Goal: Task Accomplishment & Management: Use online tool/utility

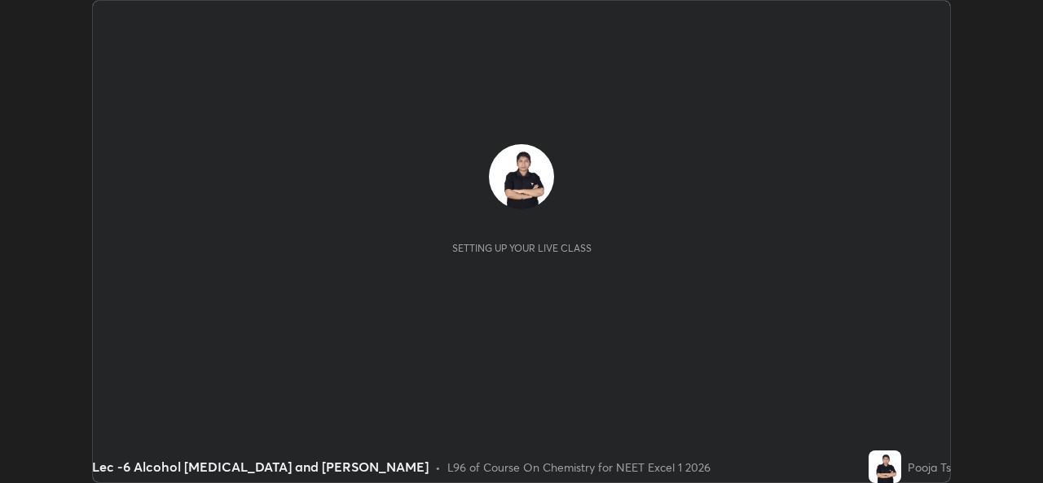
scroll to position [483, 1042]
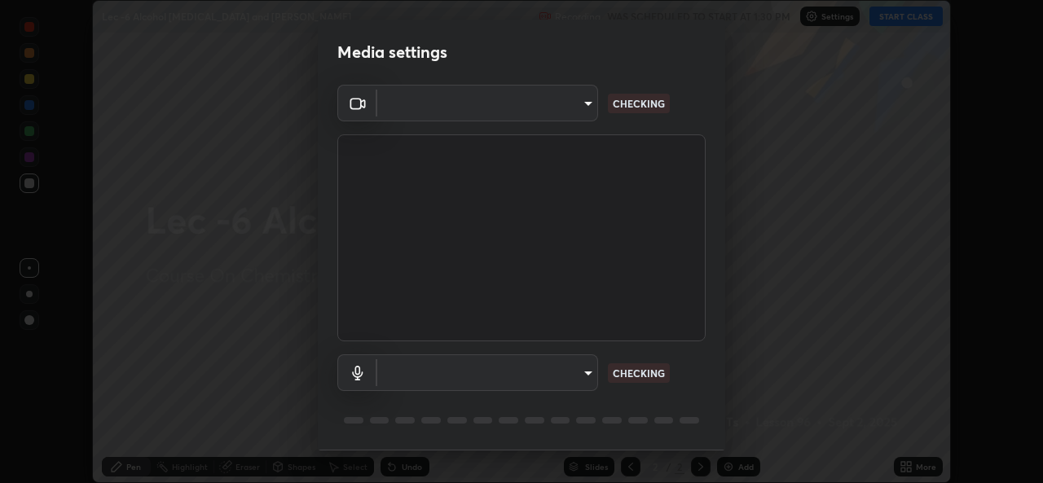
type input "78e73baf3d63bceb4c45423e3c658d9595c8caa1ee6d34b79bc6d5c79dc82097"
type input "default"
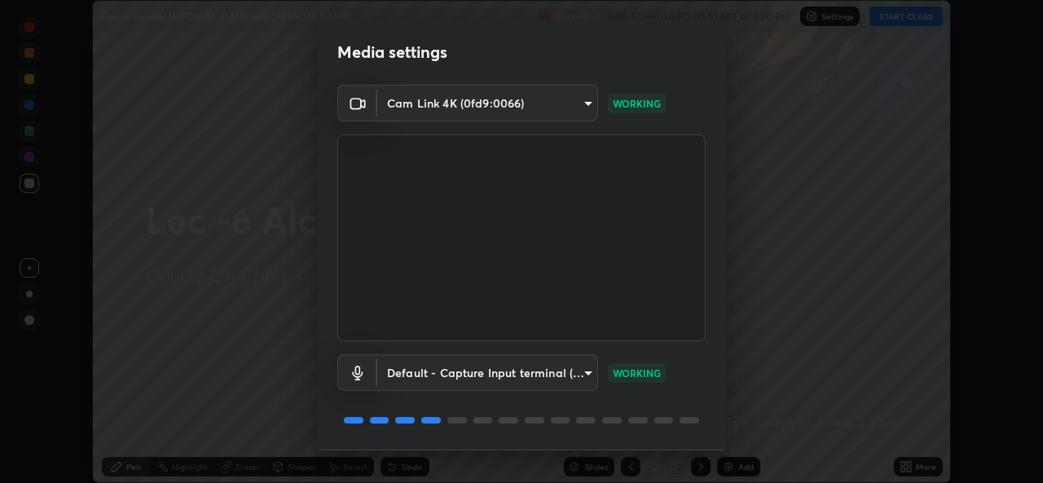
scroll to position [51, 0]
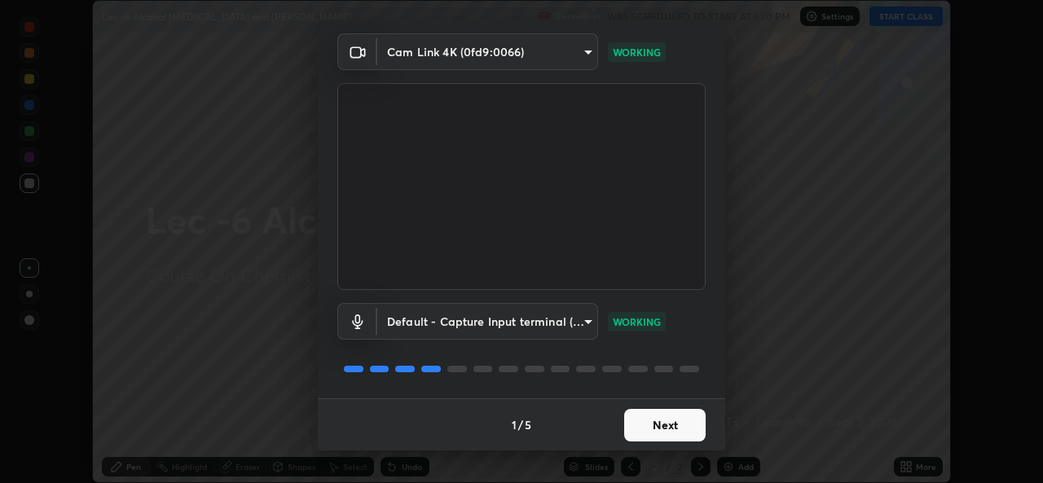
click at [682, 424] on button "Next" at bounding box center [664, 425] width 81 height 33
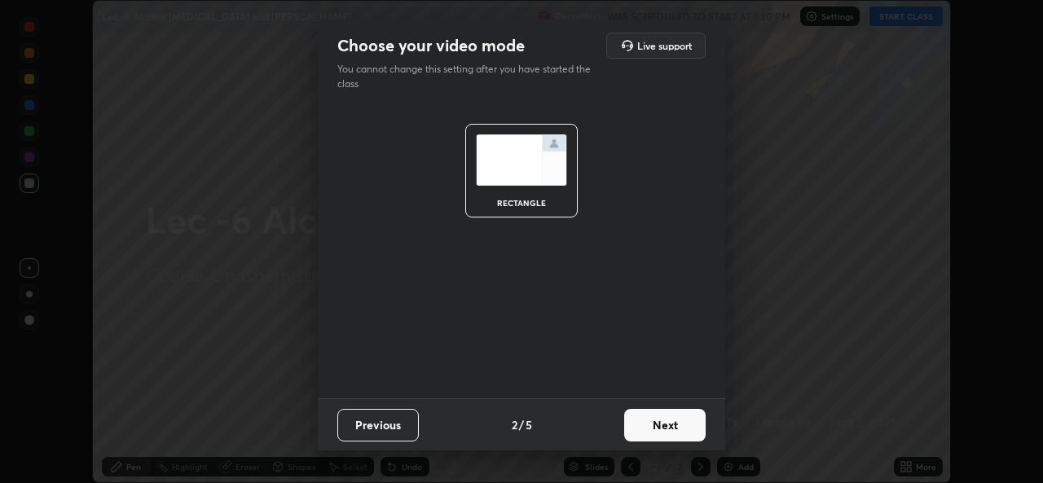
scroll to position [0, 0]
click at [685, 423] on button "Next" at bounding box center [664, 425] width 81 height 33
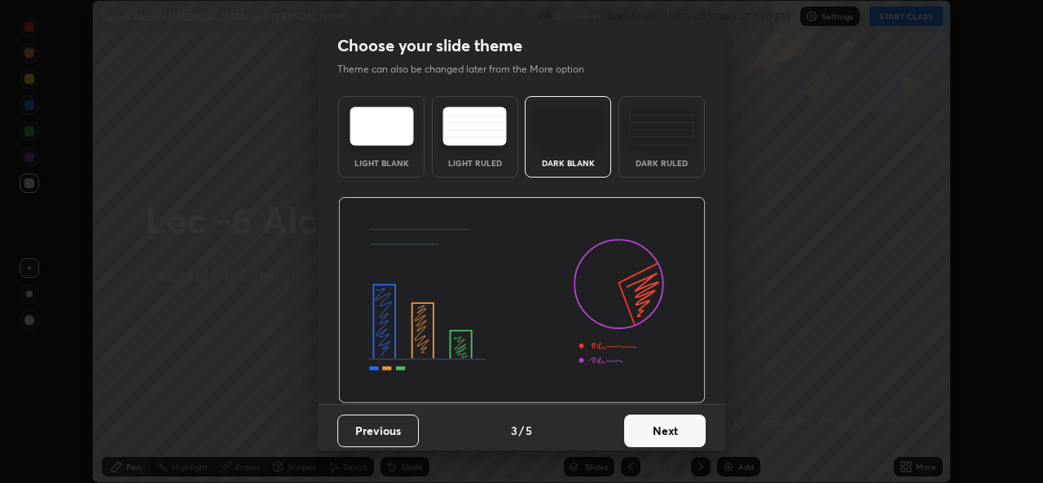
click at [686, 416] on button "Next" at bounding box center [664, 431] width 81 height 33
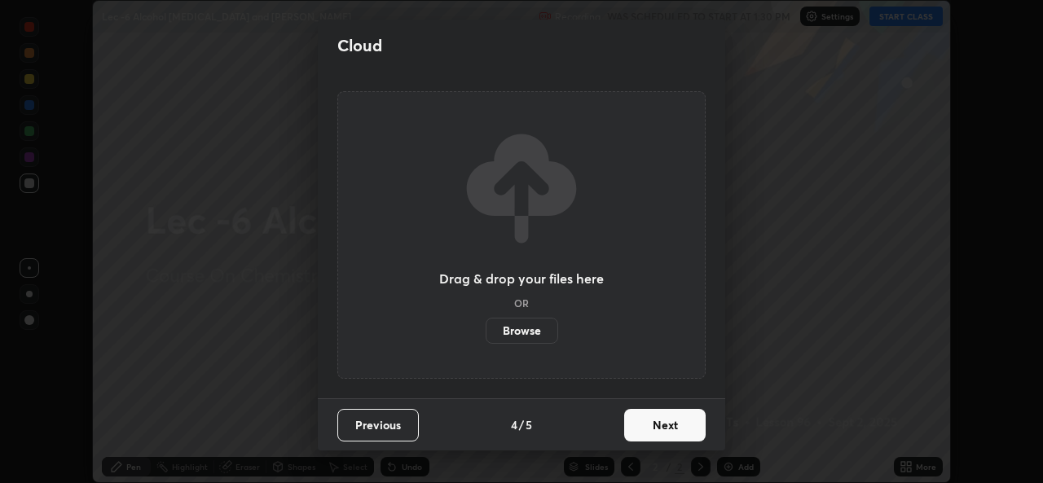
click at [700, 422] on button "Next" at bounding box center [664, 425] width 81 height 33
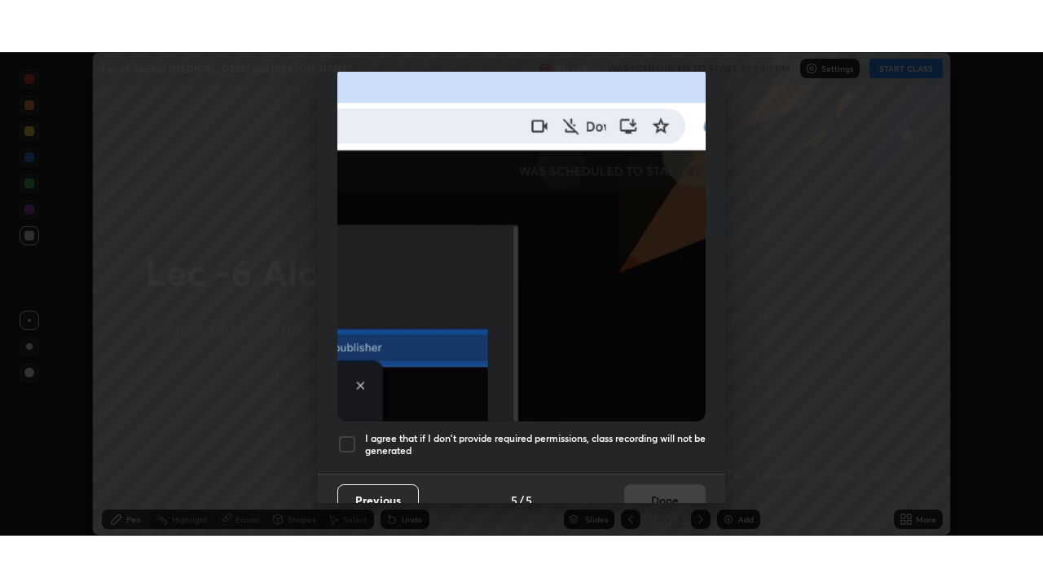
scroll to position [384, 0]
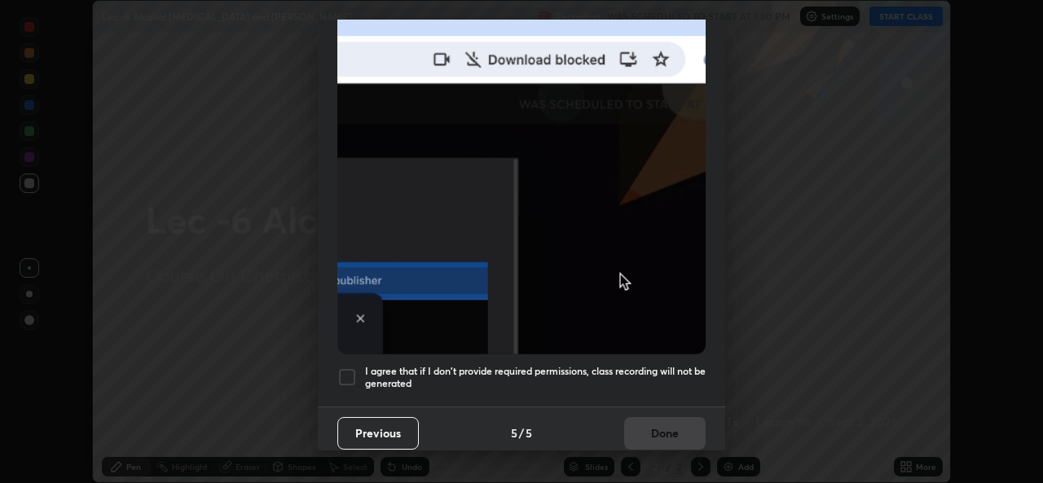
click at [348, 376] on div at bounding box center [347, 378] width 20 height 20
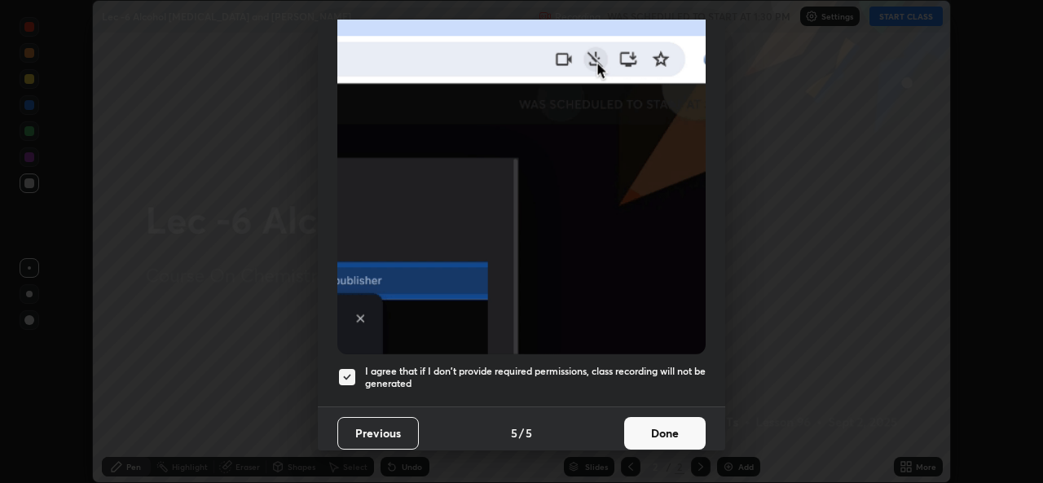
click at [668, 425] on button "Done" at bounding box center [664, 433] width 81 height 33
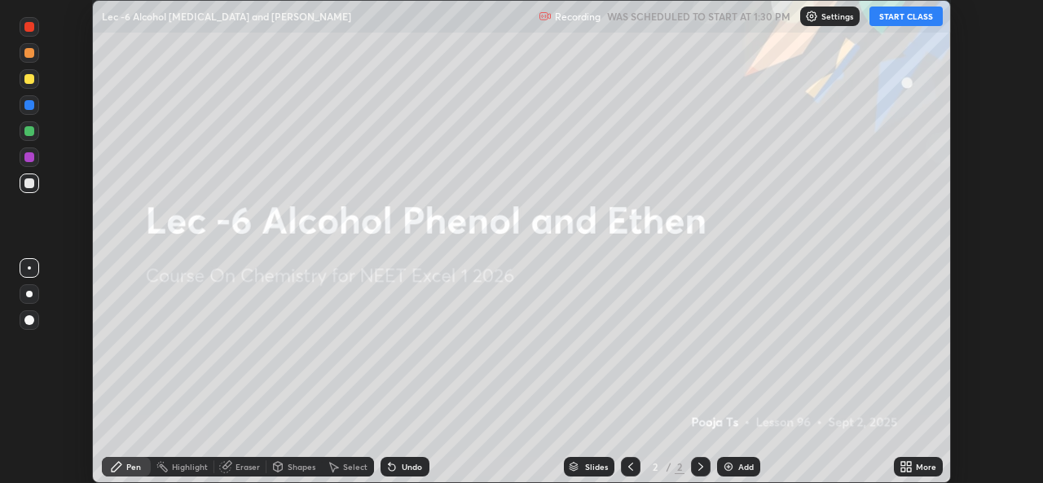
click at [887, 24] on button "START CLASS" at bounding box center [906, 17] width 73 height 20
click at [921, 463] on div "More" at bounding box center [926, 467] width 20 height 8
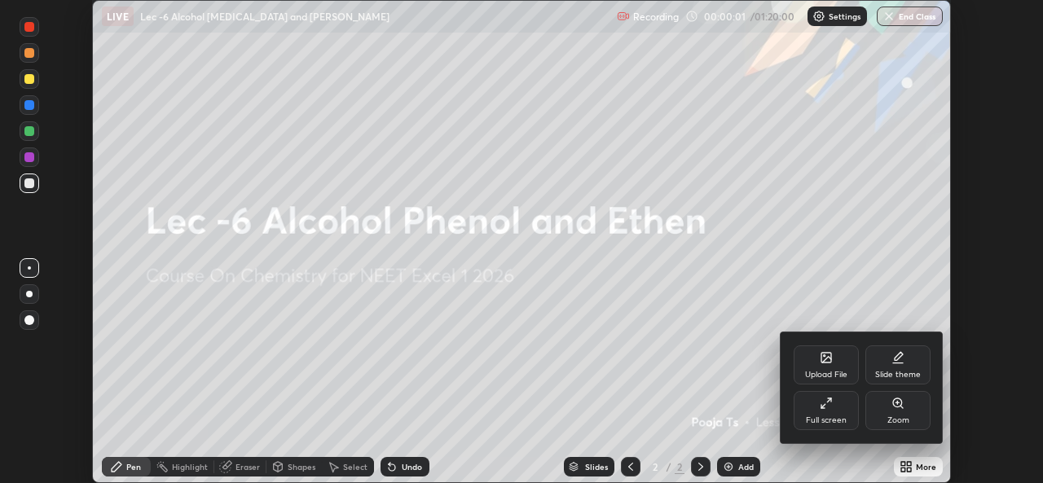
click at [851, 412] on div "Full screen" at bounding box center [826, 410] width 65 height 39
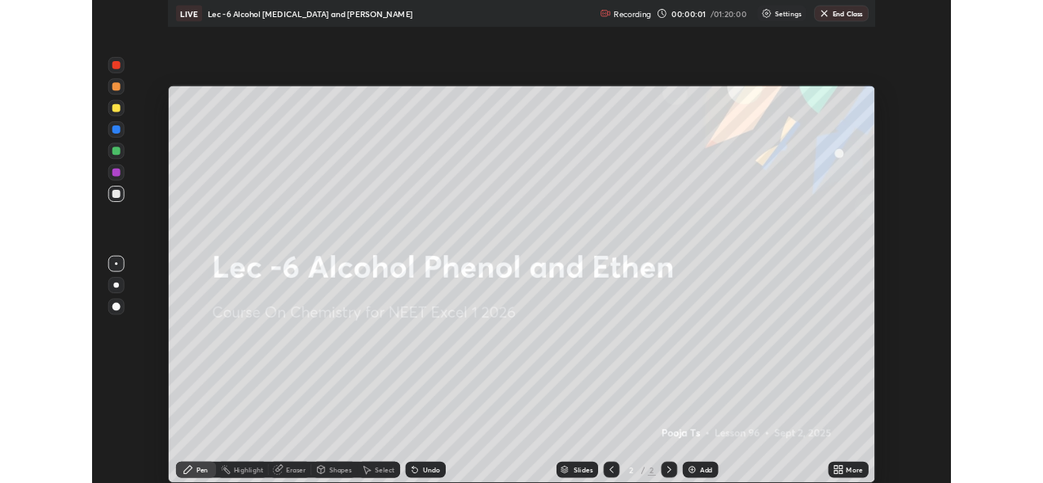
scroll to position [587, 1043]
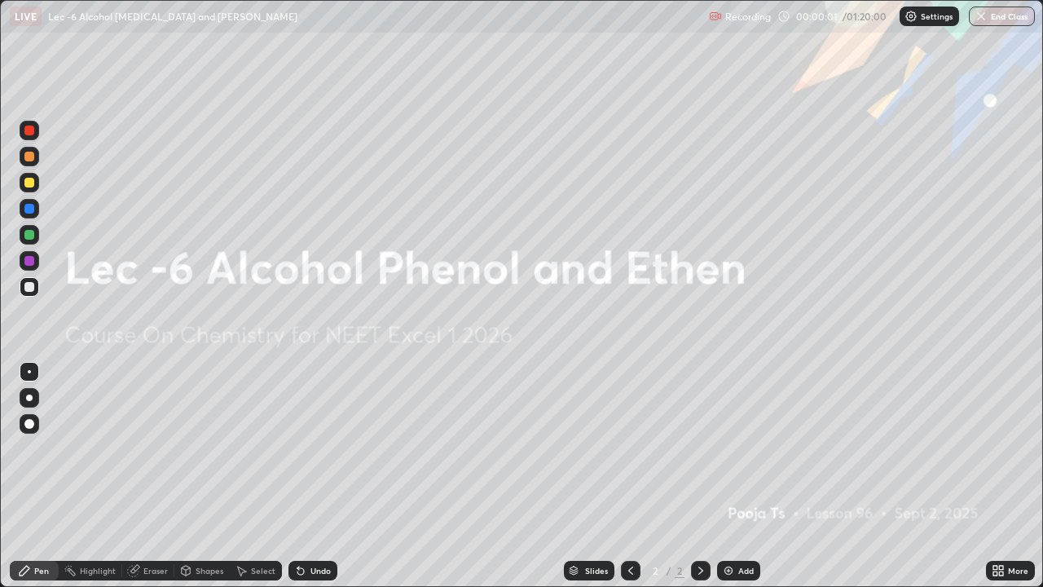
click at [745, 482] on div "Add" at bounding box center [745, 570] width 15 height 8
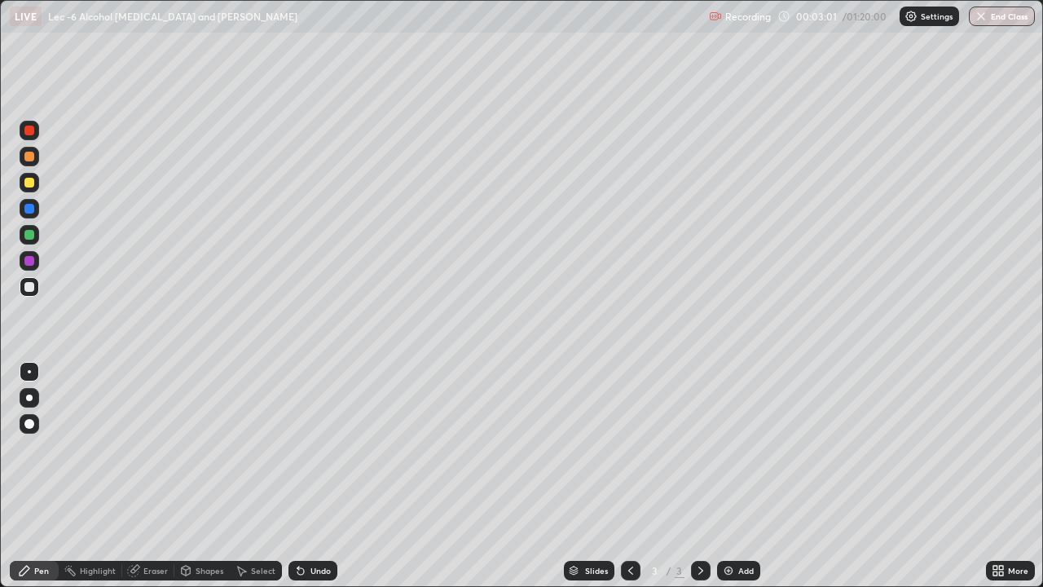
click at [746, 482] on div "Add" at bounding box center [745, 570] width 15 height 8
click at [698, 482] on icon at bounding box center [700, 570] width 13 height 13
click at [699, 482] on icon at bounding box center [700, 570] width 13 height 13
click at [629, 482] on icon at bounding box center [630, 570] width 13 height 13
click at [725, 482] on img at bounding box center [728, 570] width 13 height 13
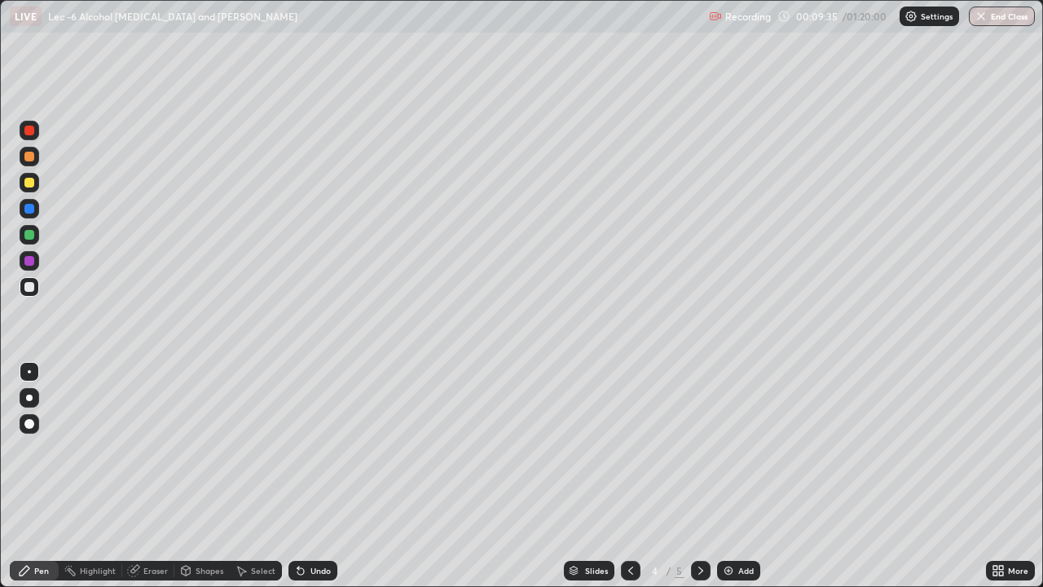
click at [252, 482] on div "Select" at bounding box center [263, 570] width 24 height 8
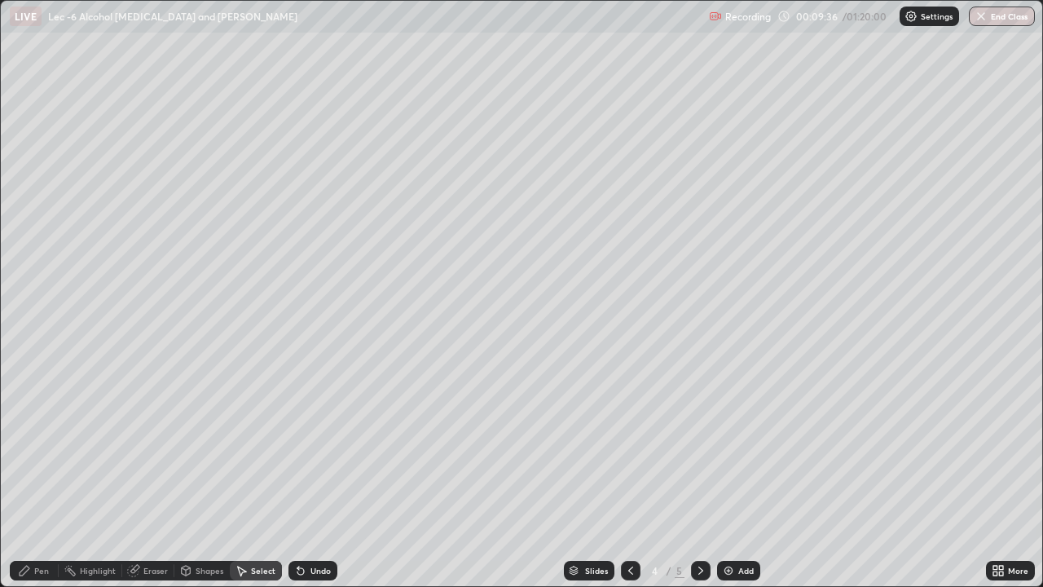
click at [196, 482] on div "Shapes" at bounding box center [210, 570] width 28 height 8
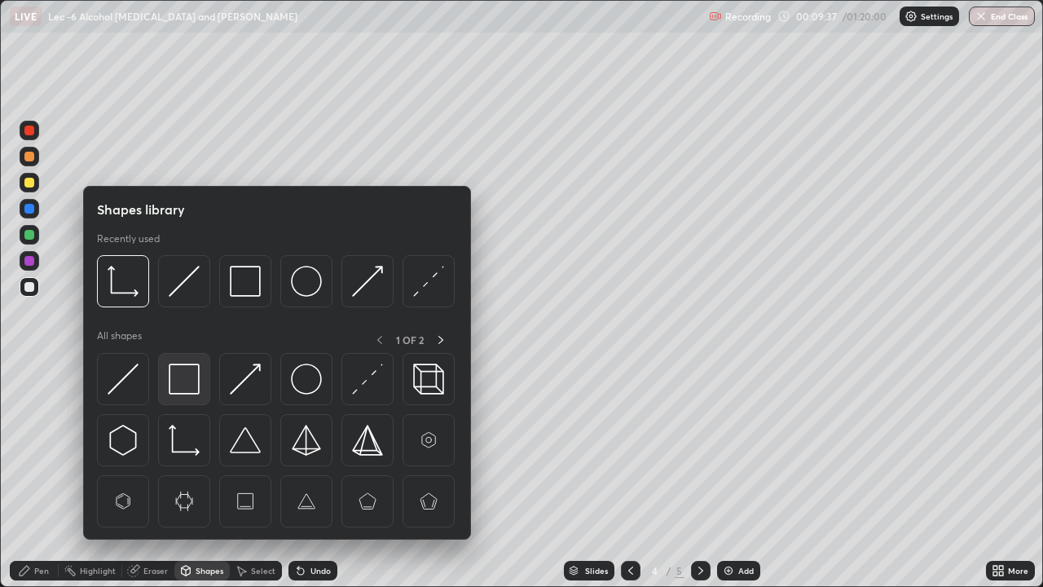
click at [199, 387] on img at bounding box center [184, 378] width 31 height 31
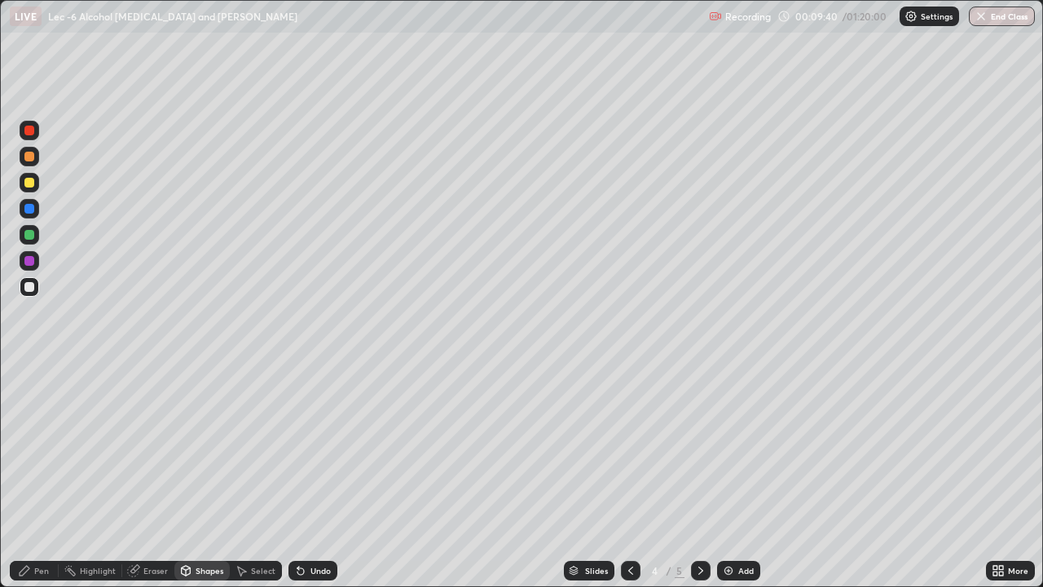
click at [311, 482] on div "Undo" at bounding box center [321, 570] width 20 height 8
click at [260, 482] on div "Select" at bounding box center [263, 570] width 24 height 8
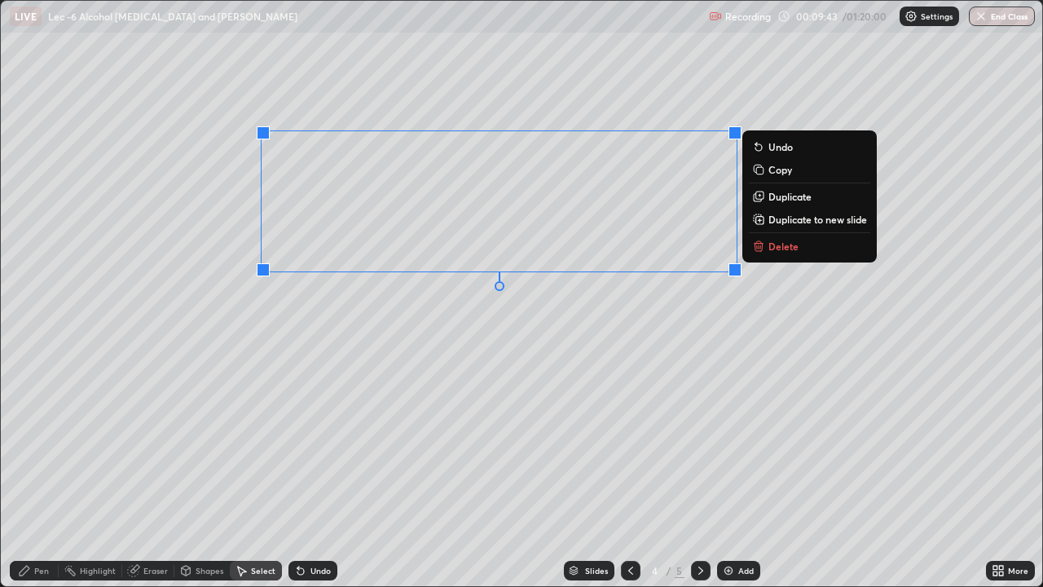
click at [456, 425] on div "0 ° Undo Copy Duplicate Duplicate to new slide Delete" at bounding box center [522, 293] width 1042 height 585
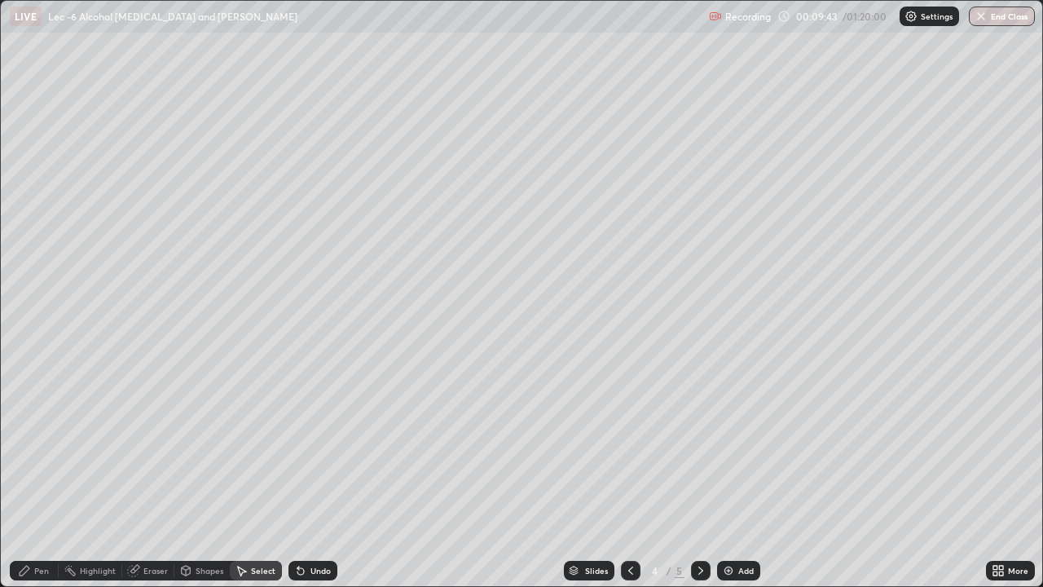
click at [47, 482] on div "Pen" at bounding box center [34, 571] width 49 height 20
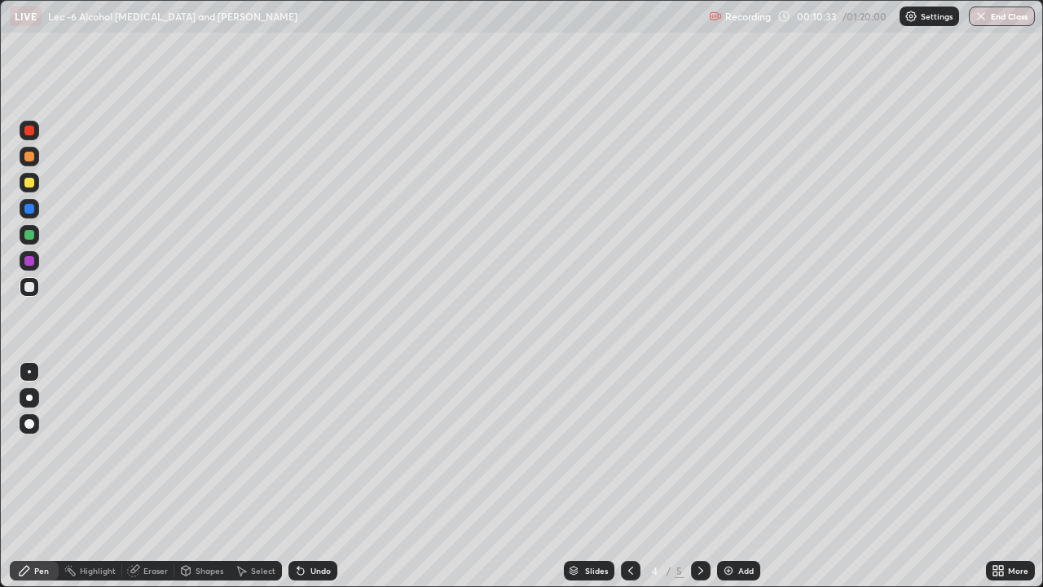
click at [206, 482] on div "Shapes" at bounding box center [201, 571] width 55 height 20
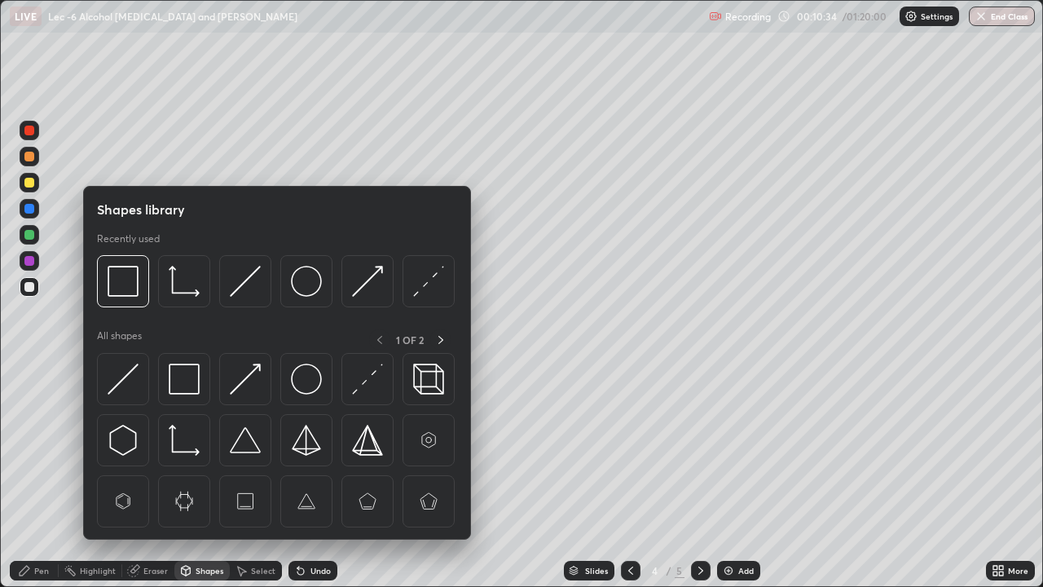
click at [201, 394] on div at bounding box center [184, 379] width 52 height 52
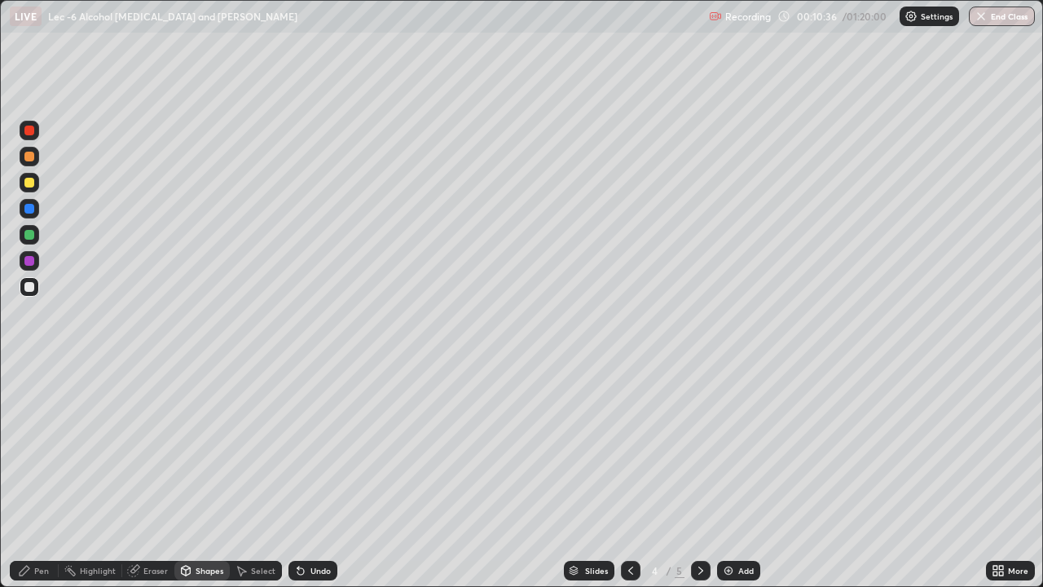
click at [48, 482] on div "Pen" at bounding box center [41, 570] width 15 height 8
click at [263, 482] on div "Select" at bounding box center [263, 570] width 24 height 8
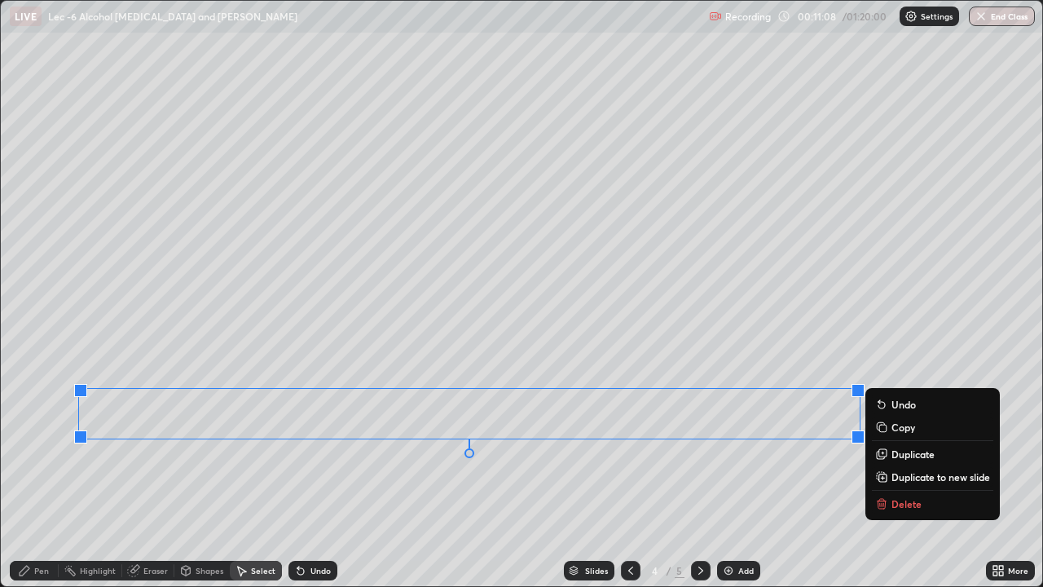
click at [487, 482] on div "0 ° Undo Copy Duplicate Duplicate to new slide Delete" at bounding box center [522, 293] width 1042 height 585
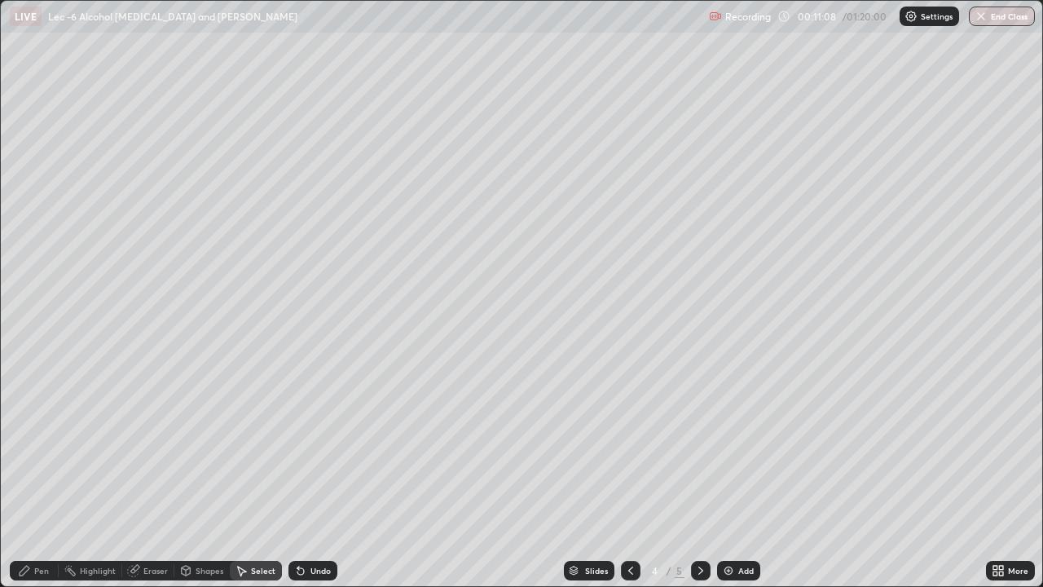
click at [40, 482] on div "Pen" at bounding box center [41, 570] width 15 height 8
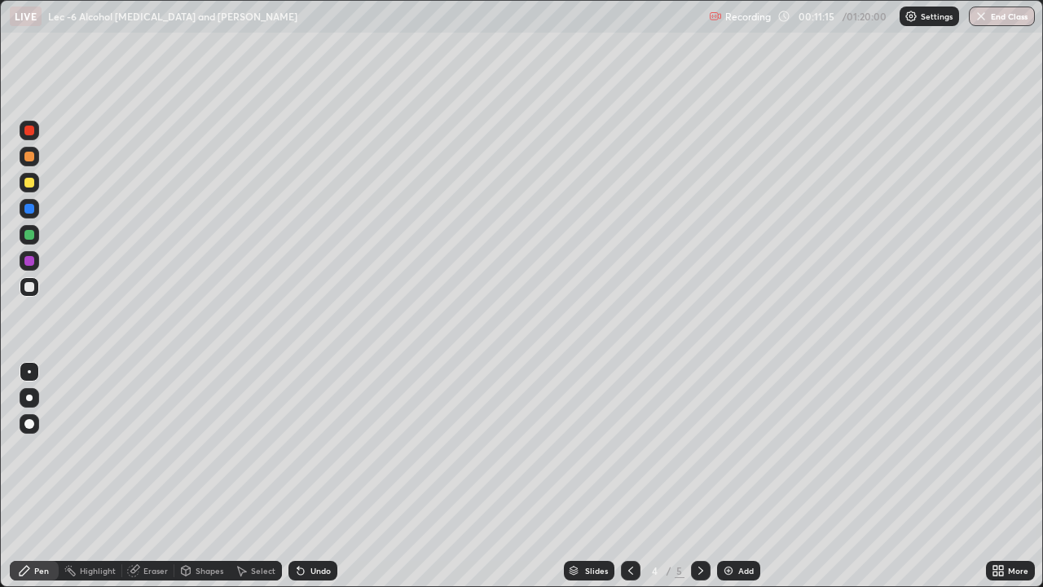
click at [37, 241] on div at bounding box center [30, 235] width 20 height 20
click at [751, 482] on div "Add" at bounding box center [738, 571] width 43 height 20
click at [36, 295] on div at bounding box center [30, 287] width 20 height 20
click at [305, 482] on icon at bounding box center [300, 570] width 13 height 13
click at [299, 482] on icon at bounding box center [300, 571] width 7 height 7
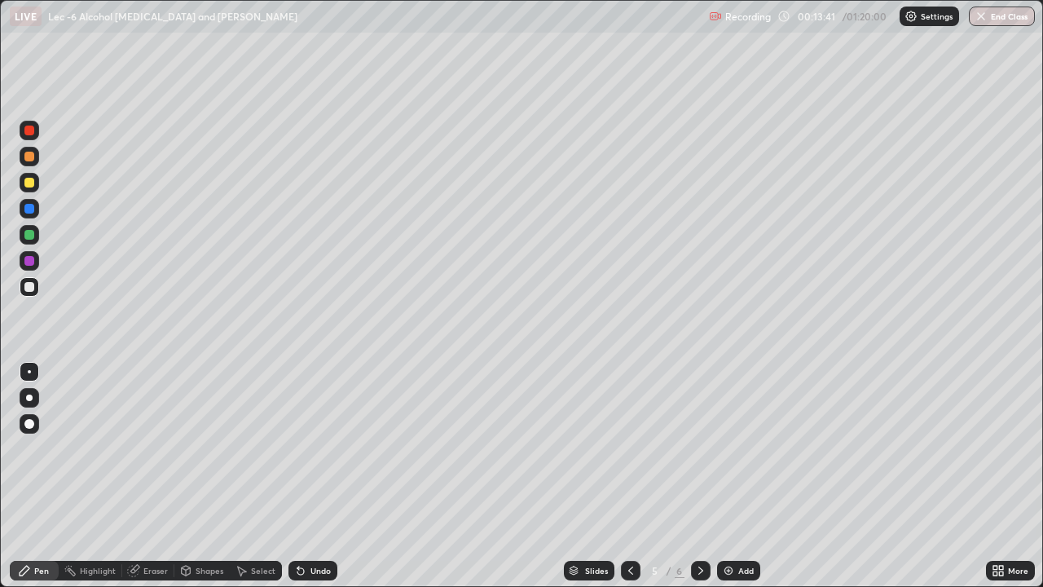
click at [298, 482] on icon at bounding box center [300, 571] width 7 height 7
click at [297, 482] on icon at bounding box center [300, 571] width 7 height 7
click at [294, 482] on icon at bounding box center [300, 570] width 13 height 13
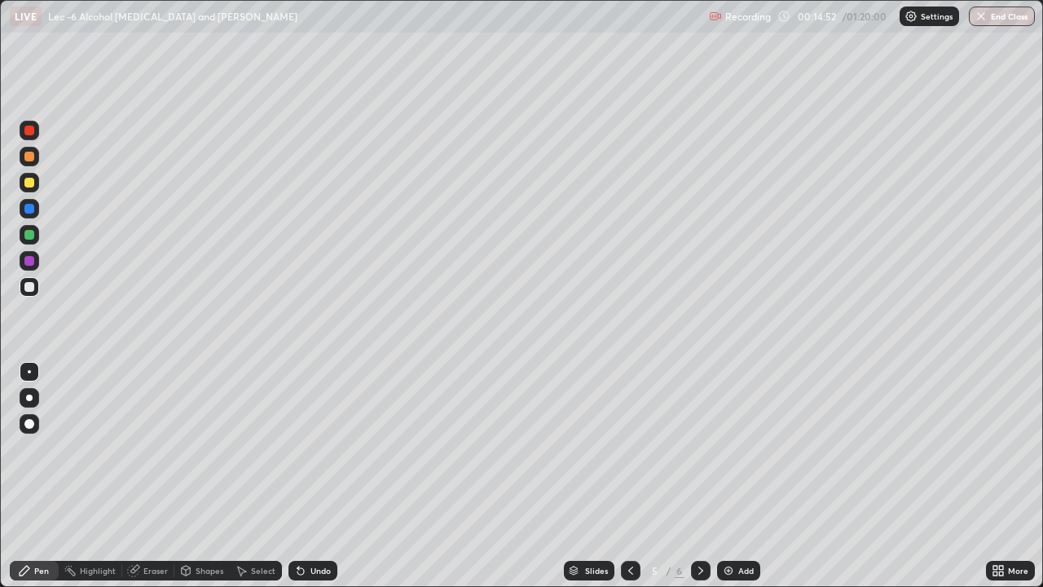
click at [628, 482] on div at bounding box center [631, 570] width 20 height 33
click at [692, 482] on div at bounding box center [701, 571] width 20 height 20
click at [33, 239] on div at bounding box center [30, 235] width 20 height 20
click at [629, 482] on icon at bounding box center [630, 570] width 13 height 13
click at [692, 482] on div at bounding box center [701, 571] width 20 height 20
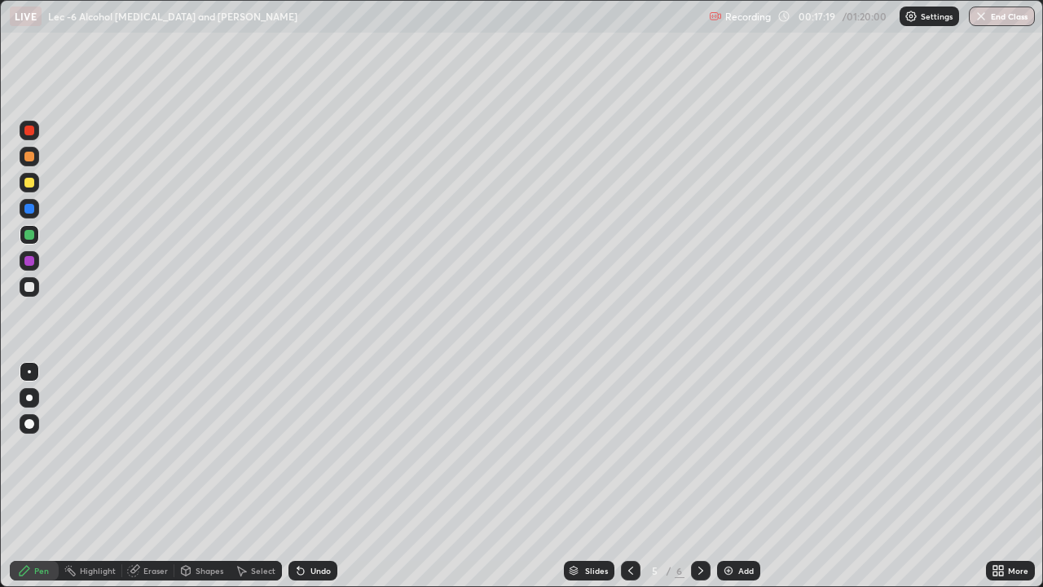
click at [730, 482] on img at bounding box center [728, 570] width 13 height 13
click at [35, 293] on div at bounding box center [30, 287] width 20 height 20
click at [32, 236] on div at bounding box center [29, 235] width 10 height 10
click at [192, 482] on div "Shapes" at bounding box center [201, 571] width 55 height 20
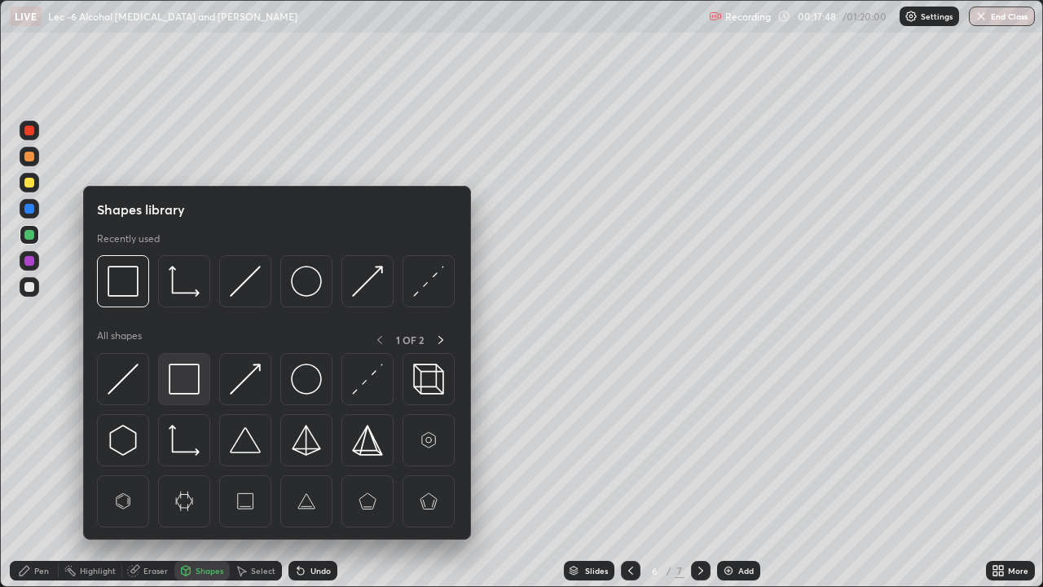
click at [185, 383] on img at bounding box center [184, 378] width 31 height 31
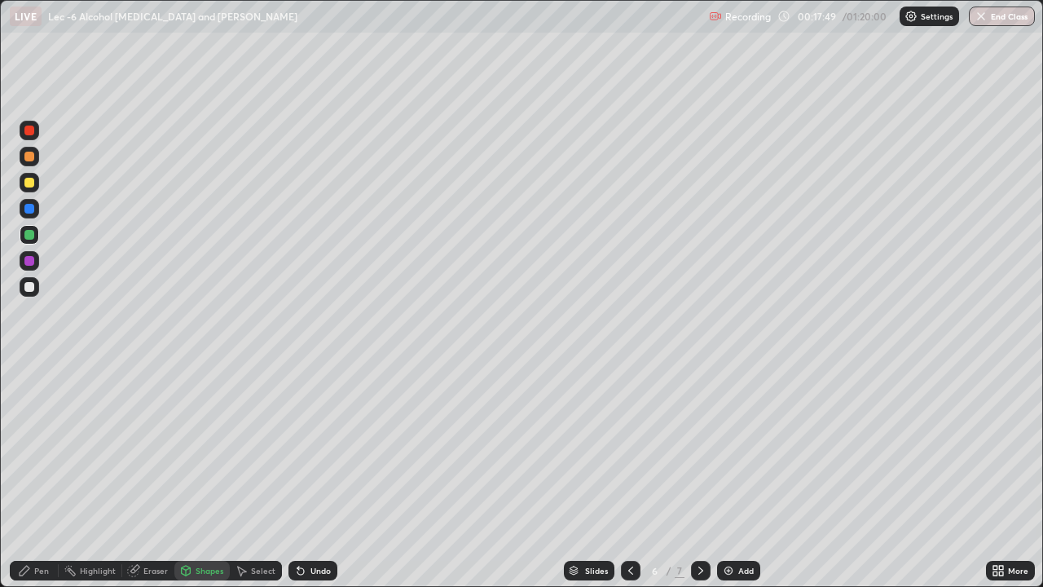
click at [30, 482] on icon at bounding box center [24, 570] width 13 height 13
click at [218, 482] on div "Shapes" at bounding box center [201, 571] width 55 height 20
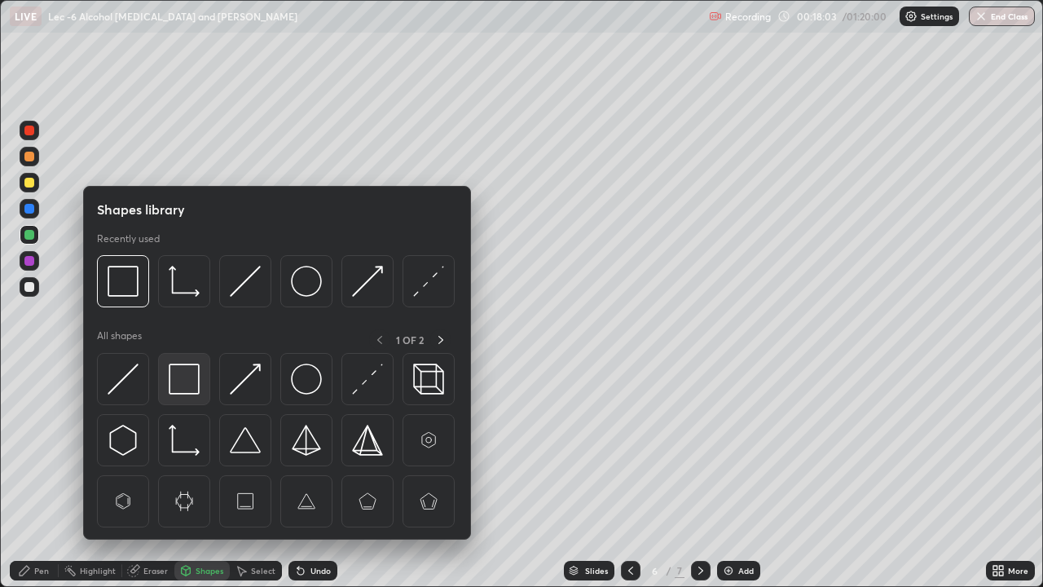
click at [183, 388] on img at bounding box center [184, 378] width 31 height 31
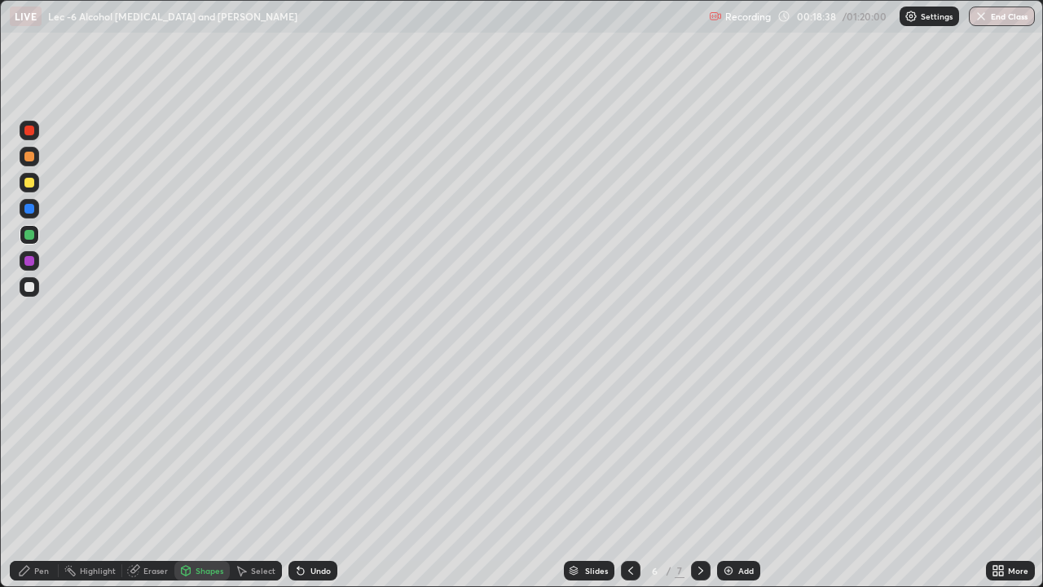
click at [297, 482] on icon at bounding box center [300, 571] width 7 height 7
click at [726, 482] on img at bounding box center [728, 570] width 13 height 13
click at [30, 293] on div at bounding box center [30, 287] width 20 height 20
click at [629, 482] on icon at bounding box center [630, 570] width 13 height 13
click at [699, 482] on icon at bounding box center [700, 570] width 13 height 13
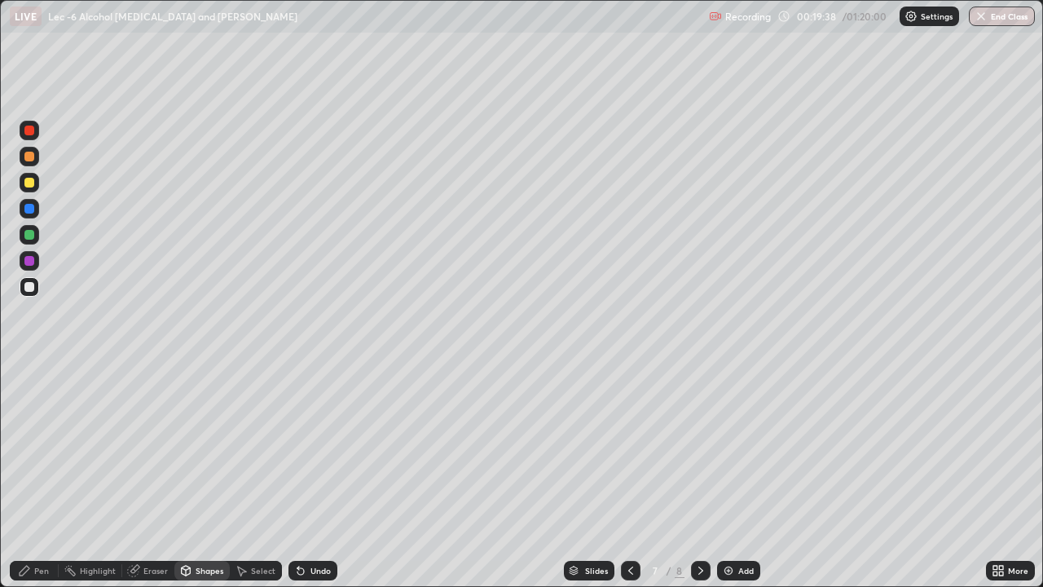
click at [298, 482] on icon at bounding box center [300, 571] width 7 height 7
click at [43, 482] on div "Pen" at bounding box center [34, 571] width 49 height 20
click at [751, 482] on div "Add" at bounding box center [745, 570] width 15 height 8
click at [742, 482] on div "Add" at bounding box center [745, 570] width 15 height 8
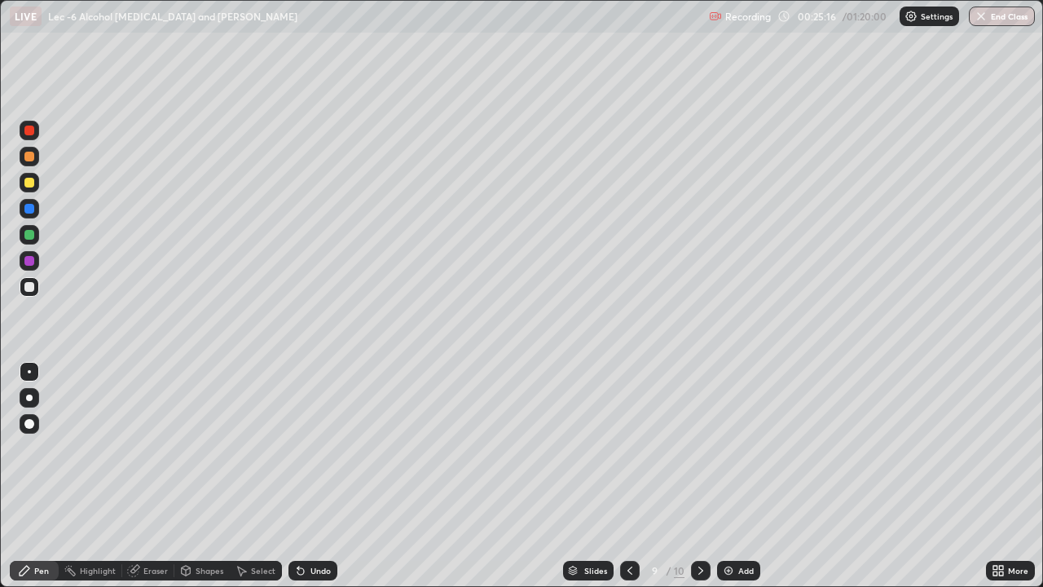
click at [628, 482] on icon at bounding box center [629, 570] width 13 height 13
click at [35, 239] on div at bounding box center [30, 235] width 20 height 20
click at [734, 482] on div "Add" at bounding box center [738, 571] width 43 height 20
click at [30, 287] on div at bounding box center [29, 287] width 10 height 10
click at [297, 482] on icon at bounding box center [298, 567] width 2 height 2
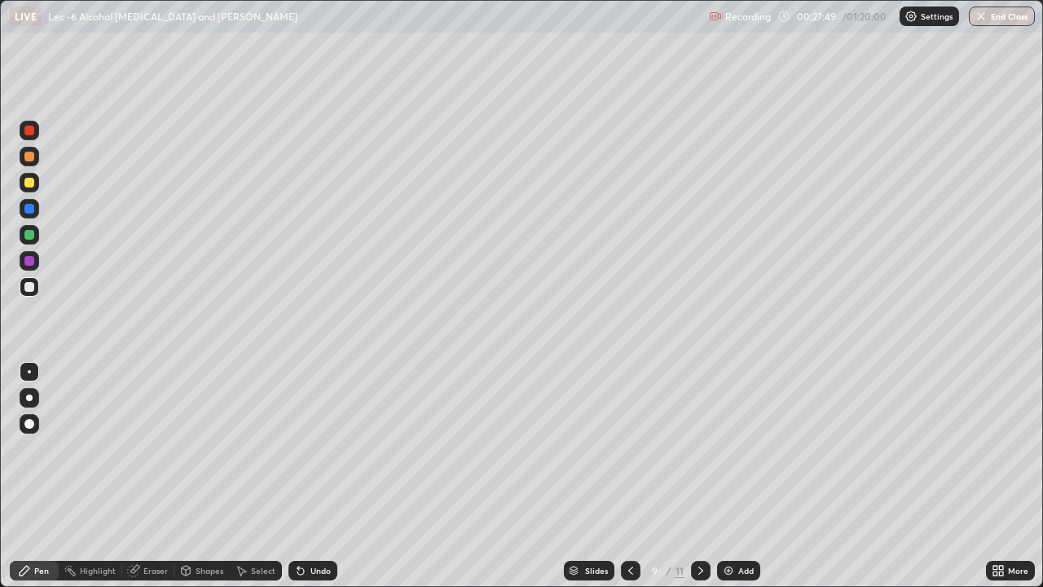
click at [297, 482] on icon at bounding box center [298, 567] width 2 height 2
click at [298, 482] on icon at bounding box center [300, 571] width 7 height 7
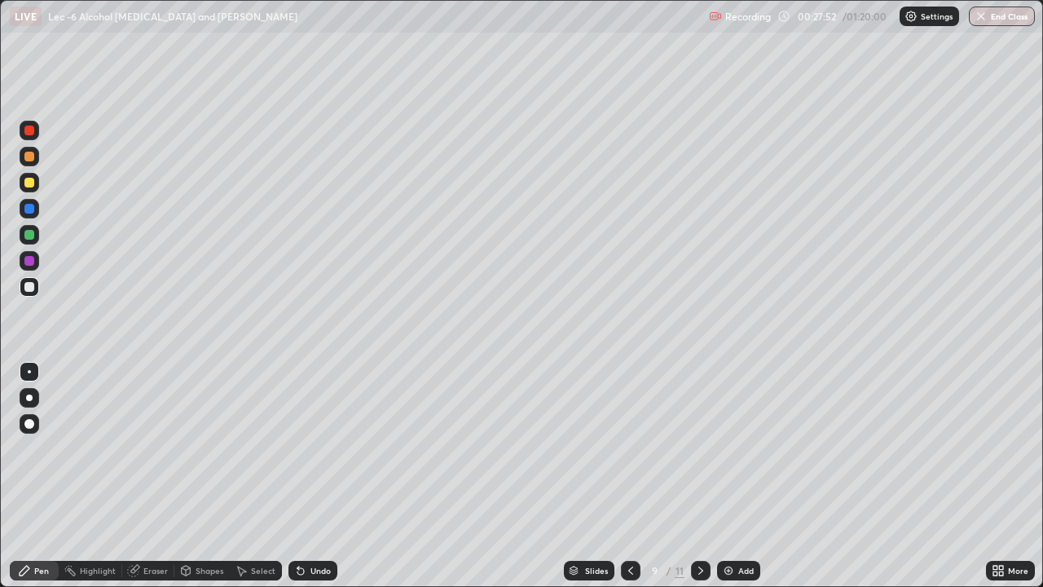
click at [298, 482] on icon at bounding box center [300, 571] width 7 height 7
click at [297, 482] on icon at bounding box center [298, 567] width 2 height 2
click at [277, 482] on div "Select" at bounding box center [256, 571] width 52 height 20
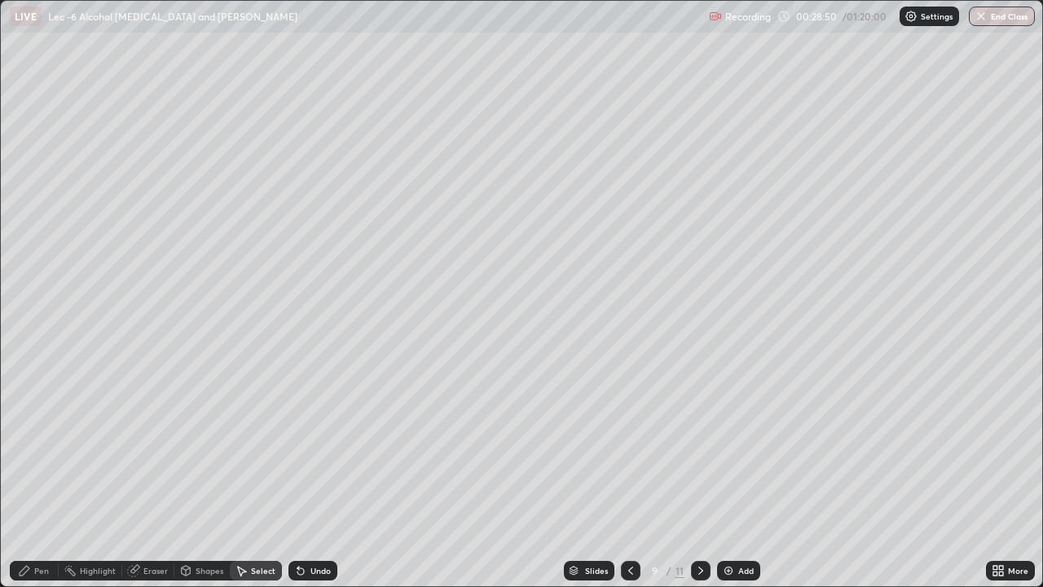
click at [297, 482] on icon at bounding box center [298, 567] width 2 height 2
click at [297, 482] on icon at bounding box center [300, 571] width 7 height 7
click at [274, 473] on div "0 ° Undo Copy Duplicate Duplicate to new slide Delete" at bounding box center [522, 293] width 1042 height 585
click at [32, 482] on div "Pen" at bounding box center [34, 571] width 49 height 20
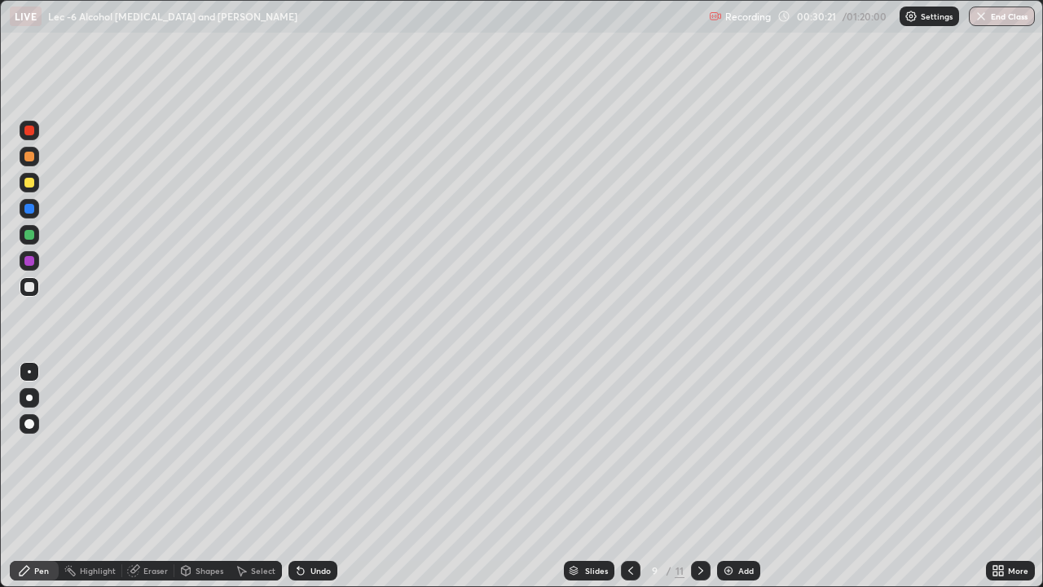
click at [152, 482] on div "Eraser" at bounding box center [148, 571] width 52 height 20
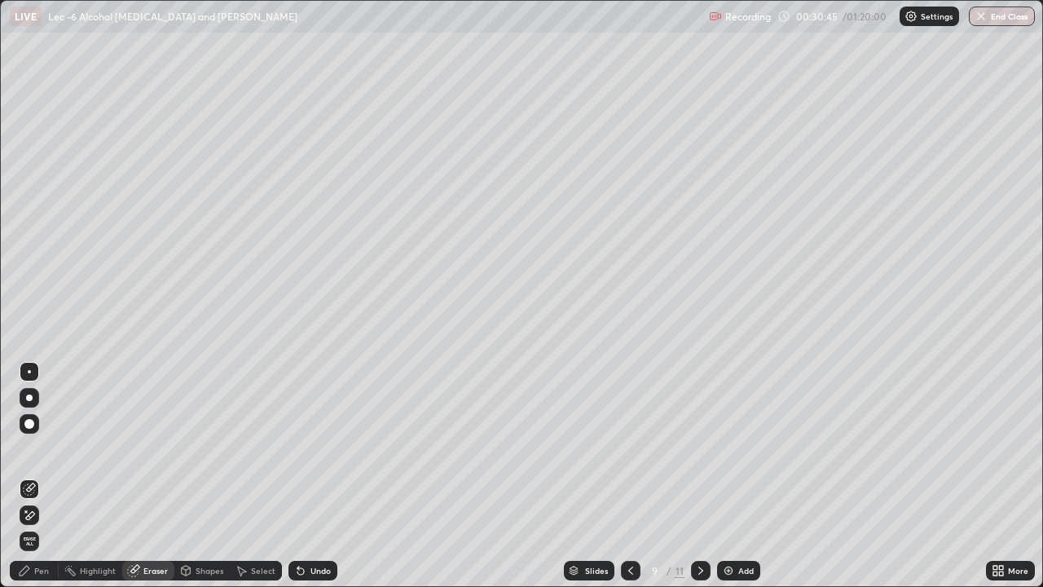
click at [752, 482] on div "Add" at bounding box center [738, 571] width 43 height 20
click at [57, 482] on div "Pen" at bounding box center [34, 571] width 49 height 20
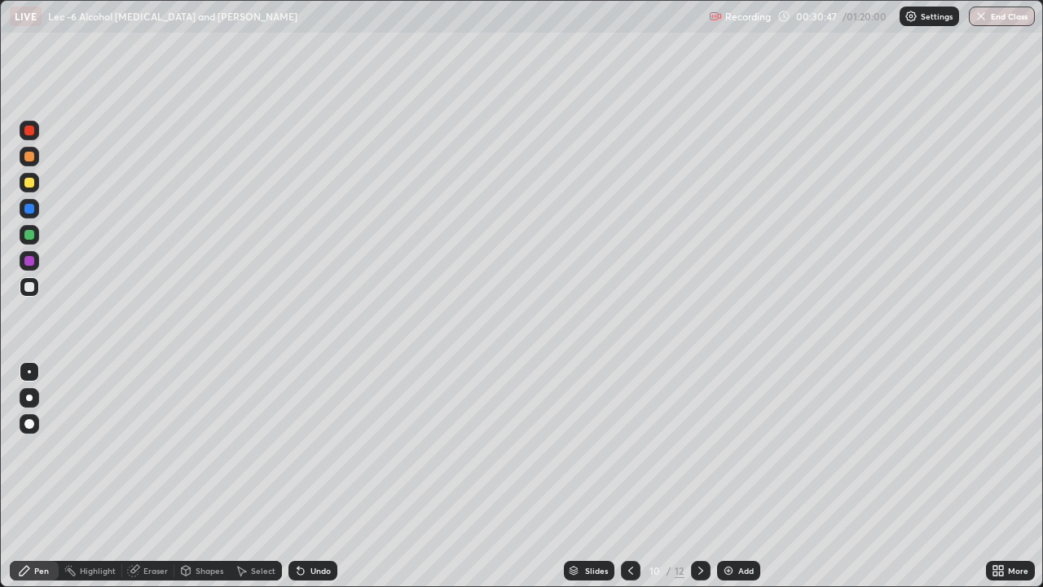
click at [31, 240] on div at bounding box center [30, 235] width 20 height 20
click at [27, 293] on div at bounding box center [30, 287] width 20 height 20
click at [33, 185] on div at bounding box center [29, 183] width 10 height 10
click at [38, 292] on div at bounding box center [30, 287] width 20 height 20
click at [36, 236] on div at bounding box center [30, 235] width 20 height 20
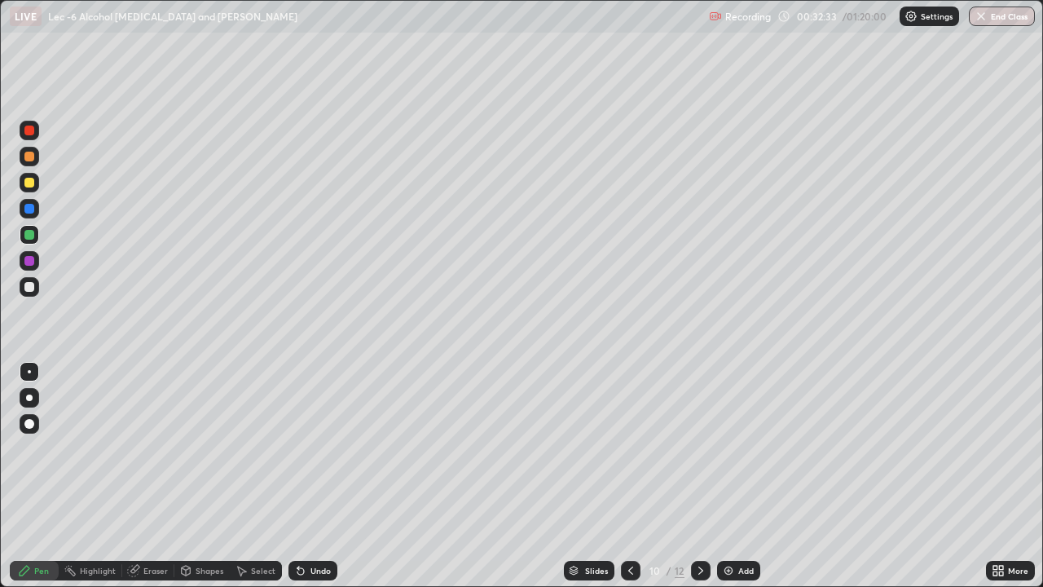
click at [298, 482] on icon at bounding box center [300, 571] width 7 height 7
click at [301, 482] on icon at bounding box center [300, 571] width 7 height 7
click at [29, 211] on div at bounding box center [29, 209] width 10 height 10
click at [722, 482] on img at bounding box center [728, 570] width 13 height 13
click at [37, 290] on div at bounding box center [30, 287] width 20 height 20
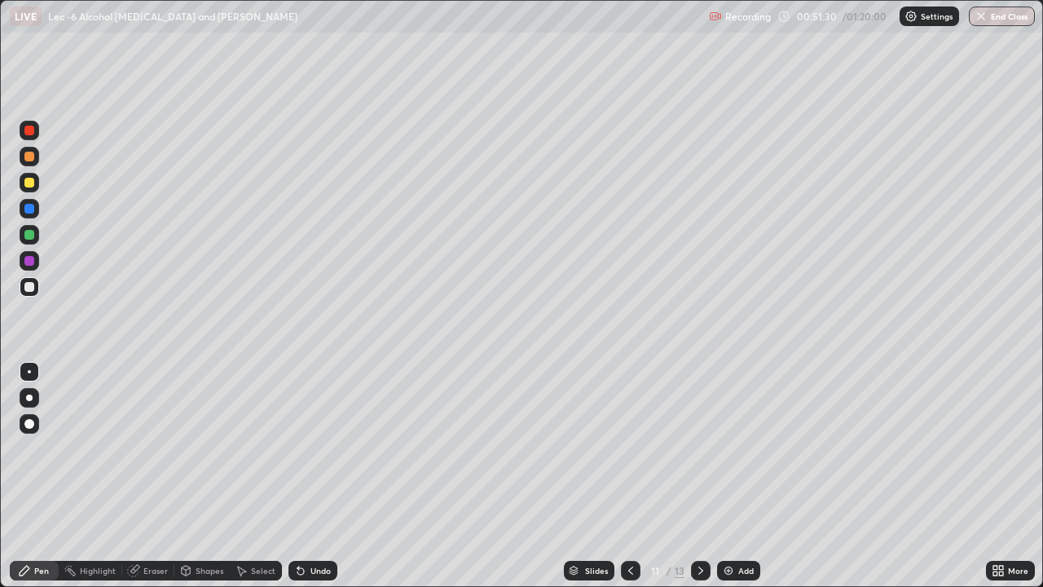
click at [37, 237] on div at bounding box center [30, 235] width 20 height 20
click at [35, 293] on div at bounding box center [30, 287] width 20 height 20
click at [35, 190] on div at bounding box center [30, 183] width 20 height 20
click at [304, 482] on icon at bounding box center [300, 570] width 13 height 13
click at [305, 482] on icon at bounding box center [300, 570] width 13 height 13
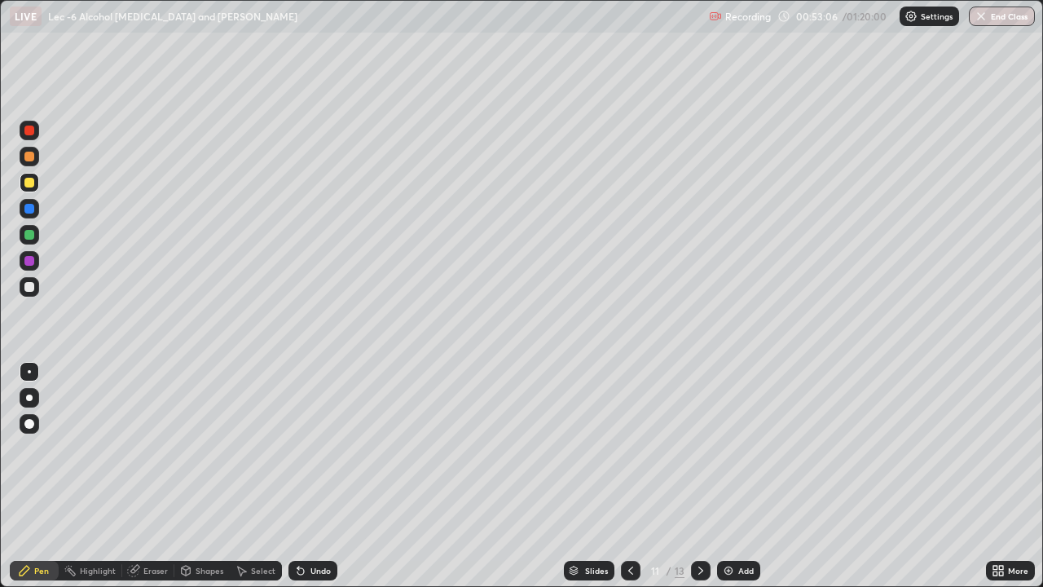
click at [306, 482] on div "Undo" at bounding box center [313, 571] width 49 height 20
click at [311, 482] on div "Undo" at bounding box center [321, 570] width 20 height 8
click at [238, 482] on div "Select" at bounding box center [256, 571] width 52 height 20
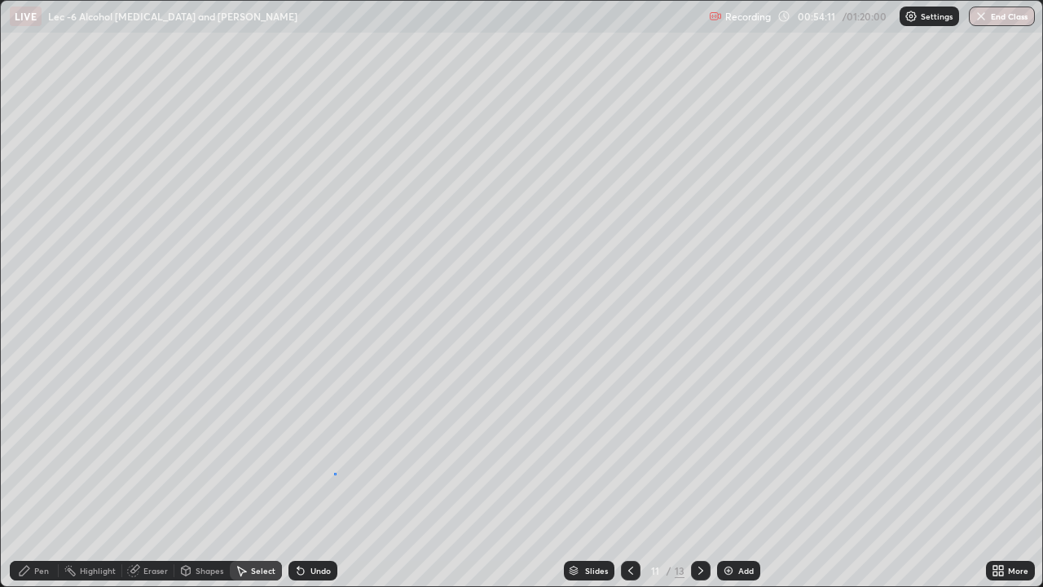
click at [334, 473] on div "0 ° Undo Copy Duplicate Duplicate to new slide Delete" at bounding box center [522, 293] width 1042 height 585
click at [44, 482] on div "Pen" at bounding box center [34, 571] width 49 height 20
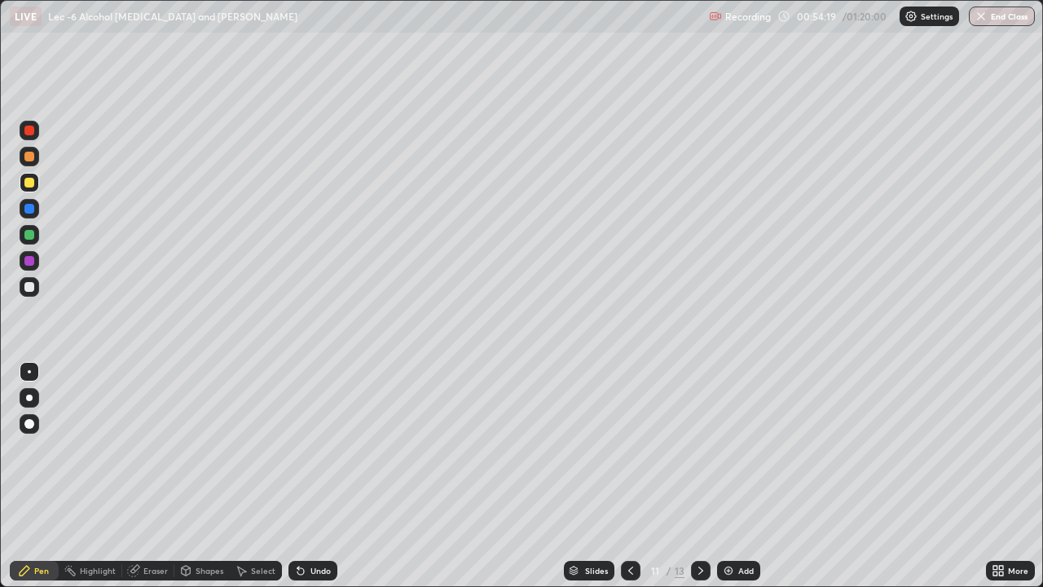
click at [33, 288] on div at bounding box center [29, 287] width 10 height 10
click at [34, 243] on div at bounding box center [30, 235] width 20 height 20
click at [298, 482] on icon at bounding box center [300, 571] width 7 height 7
click at [733, 482] on img at bounding box center [728, 570] width 13 height 13
click at [35, 288] on div at bounding box center [30, 287] width 20 height 20
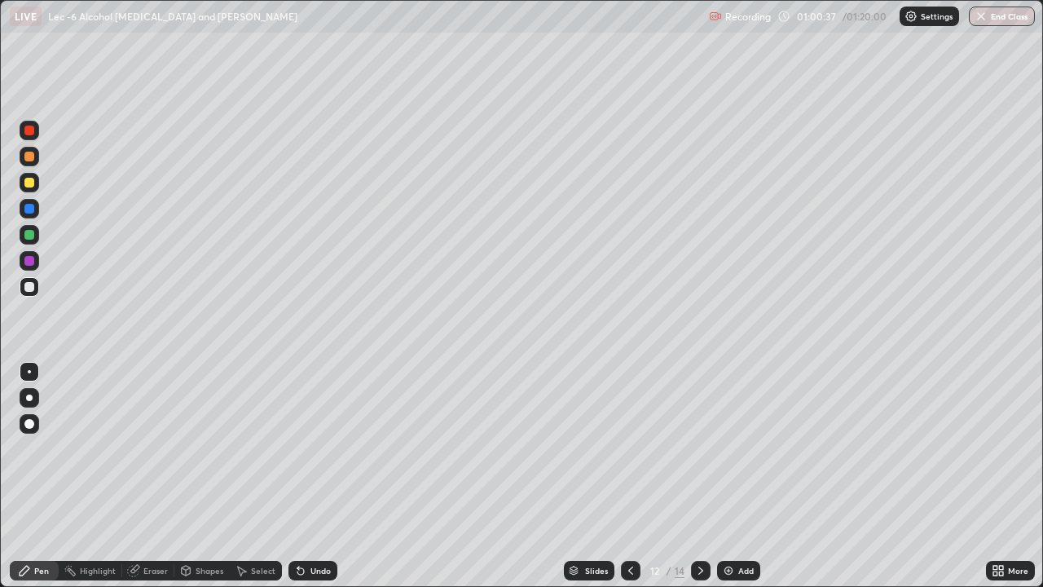
click at [629, 482] on icon at bounding box center [630, 570] width 13 height 13
click at [700, 482] on icon at bounding box center [700, 570] width 13 height 13
click at [723, 482] on div "Add" at bounding box center [738, 571] width 43 height 20
click at [309, 482] on div "Undo" at bounding box center [313, 571] width 49 height 20
click at [307, 482] on div "Undo" at bounding box center [313, 571] width 49 height 20
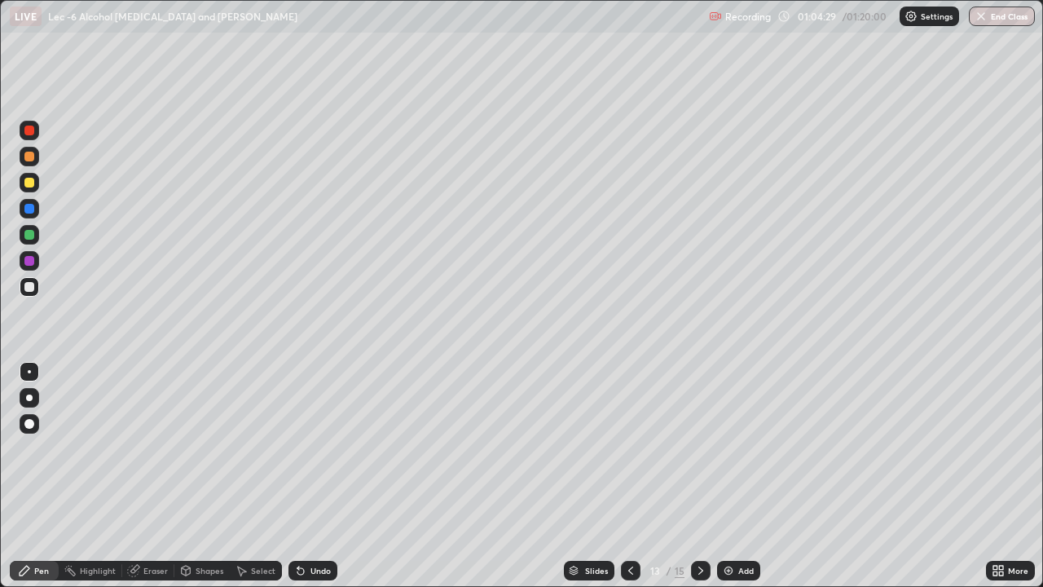
click at [311, 482] on div "Undo" at bounding box center [321, 570] width 20 height 8
click at [159, 482] on div "Eraser" at bounding box center [155, 570] width 24 height 8
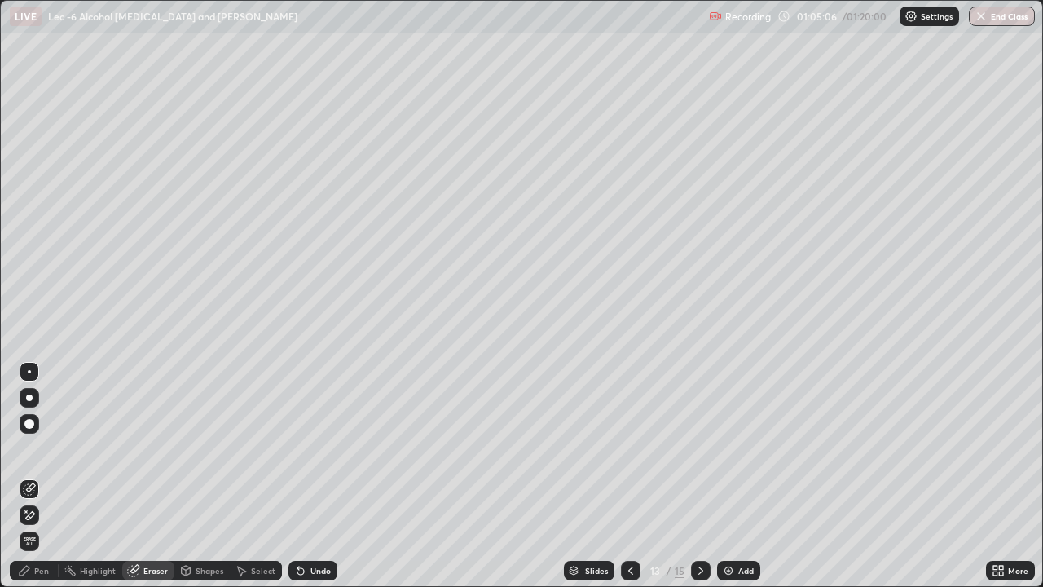
click at [35, 482] on div "Pen" at bounding box center [41, 570] width 15 height 8
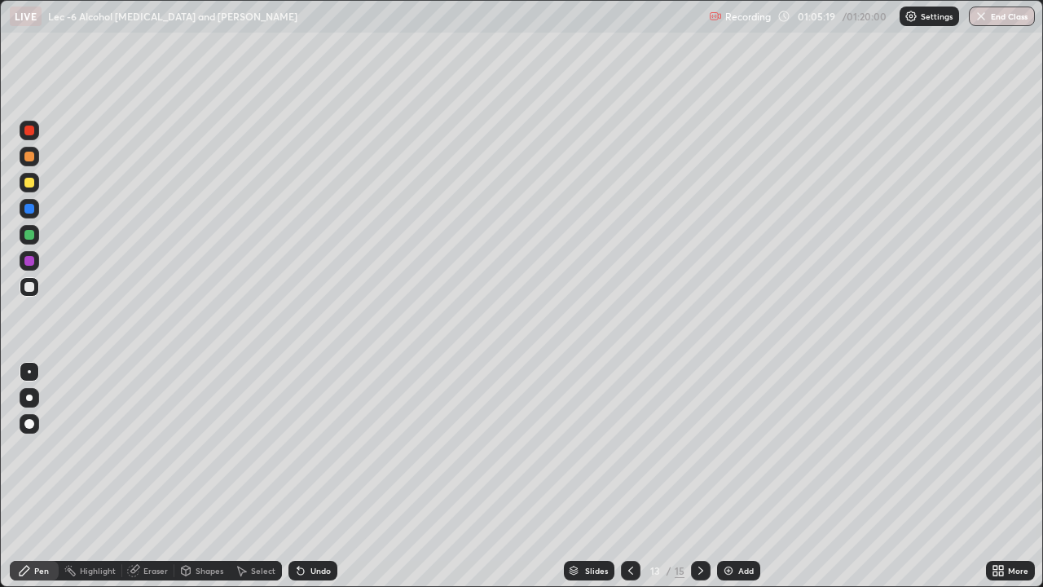
click at [723, 482] on img at bounding box center [728, 570] width 13 height 13
click at [33, 183] on div at bounding box center [29, 183] width 10 height 10
click at [303, 482] on icon at bounding box center [300, 570] width 13 height 13
click at [304, 482] on icon at bounding box center [300, 570] width 13 height 13
click at [311, 482] on div "Undo" at bounding box center [321, 570] width 20 height 8
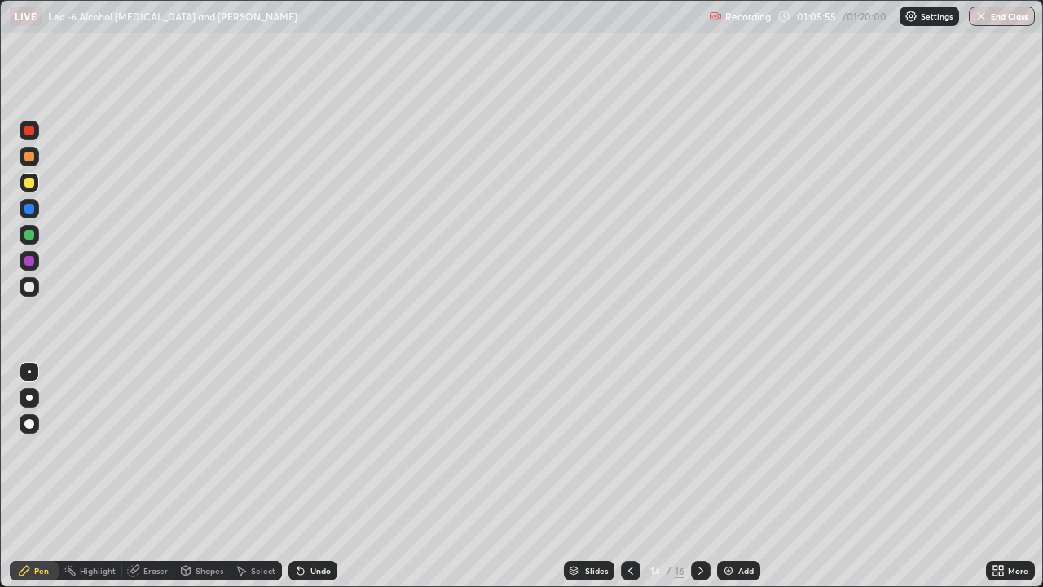
click at [311, 482] on div "Undo" at bounding box center [321, 570] width 20 height 8
click at [1000, 482] on icon at bounding box center [1001, 568] width 4 height 4
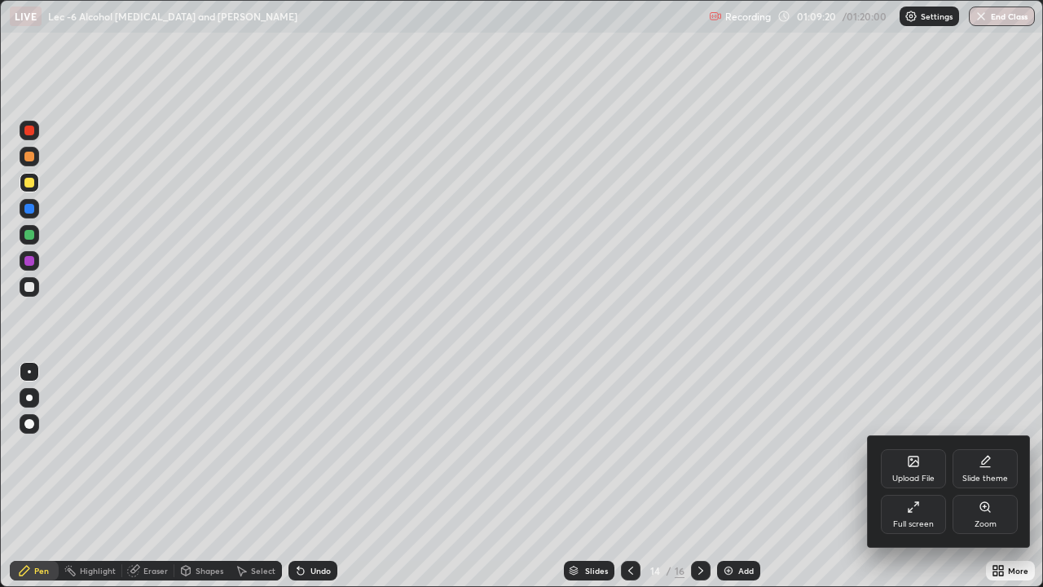
click at [899, 482] on div "Full screen" at bounding box center [913, 514] width 65 height 39
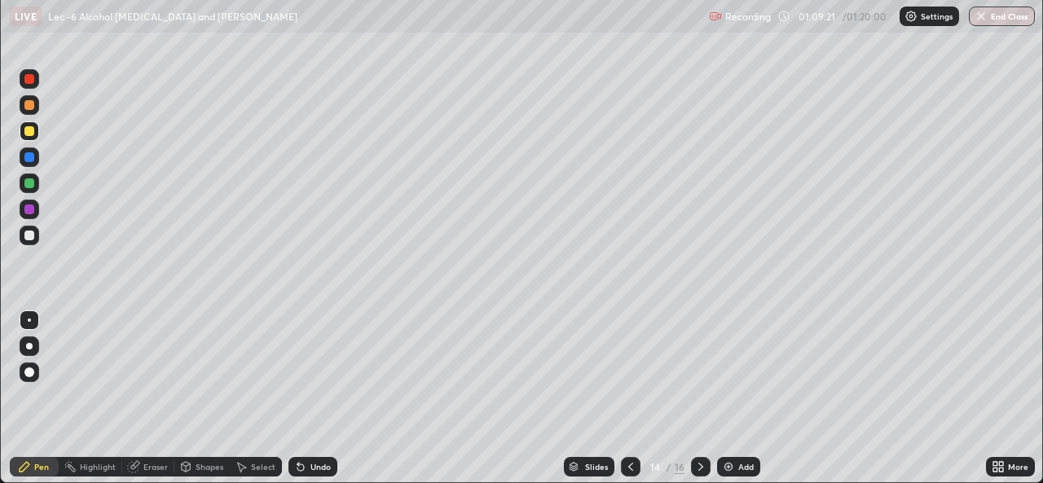
scroll to position [81016, 80456]
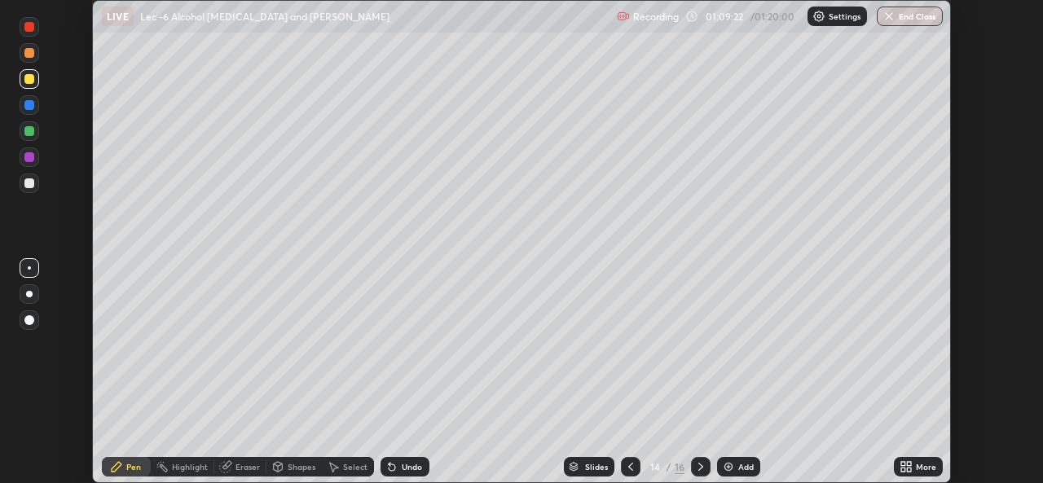
click at [901, 17] on button "End Class" at bounding box center [910, 17] width 66 height 20
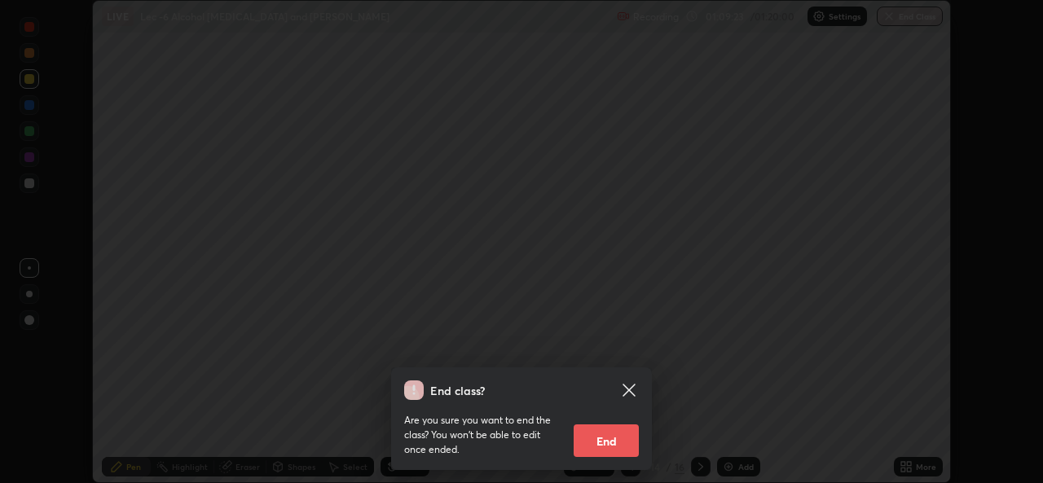
click at [606, 437] on button "End" at bounding box center [606, 441] width 65 height 33
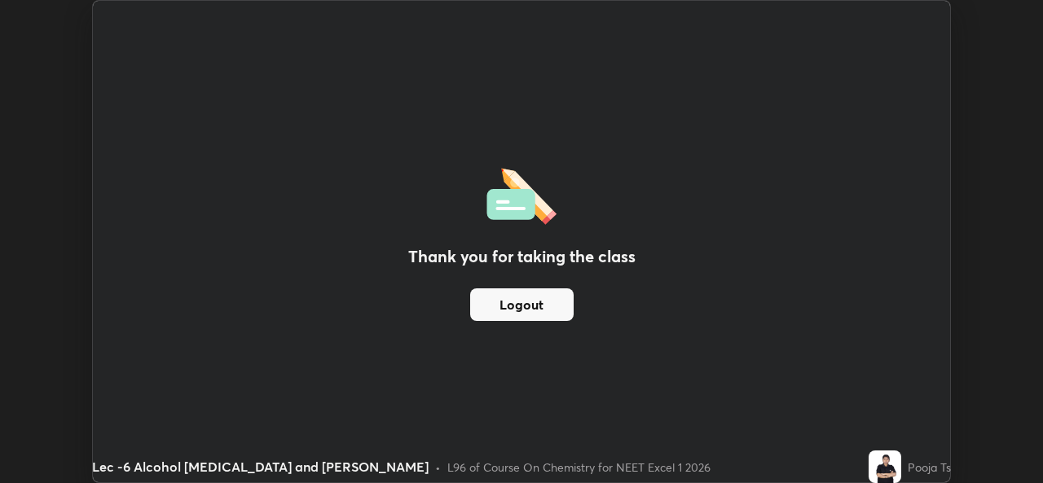
click at [562, 304] on button "Logout" at bounding box center [522, 305] width 104 height 33
click at [560, 301] on button "Logout" at bounding box center [522, 305] width 104 height 33
